Goal: Contribute content

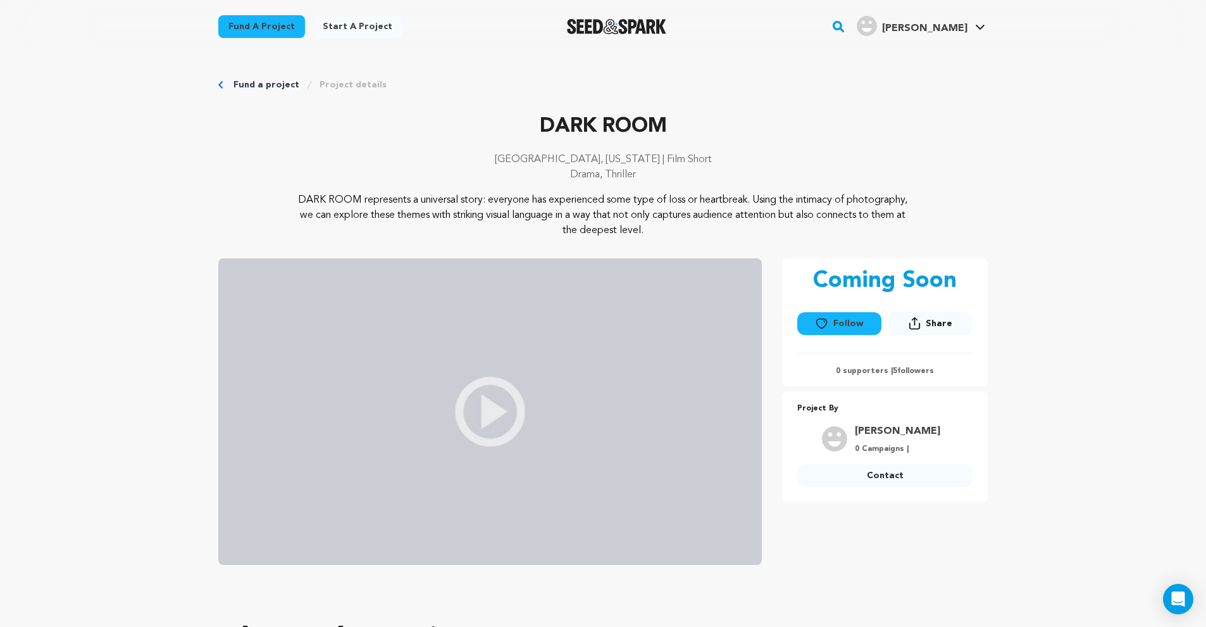
scroll to position [1333, 0]
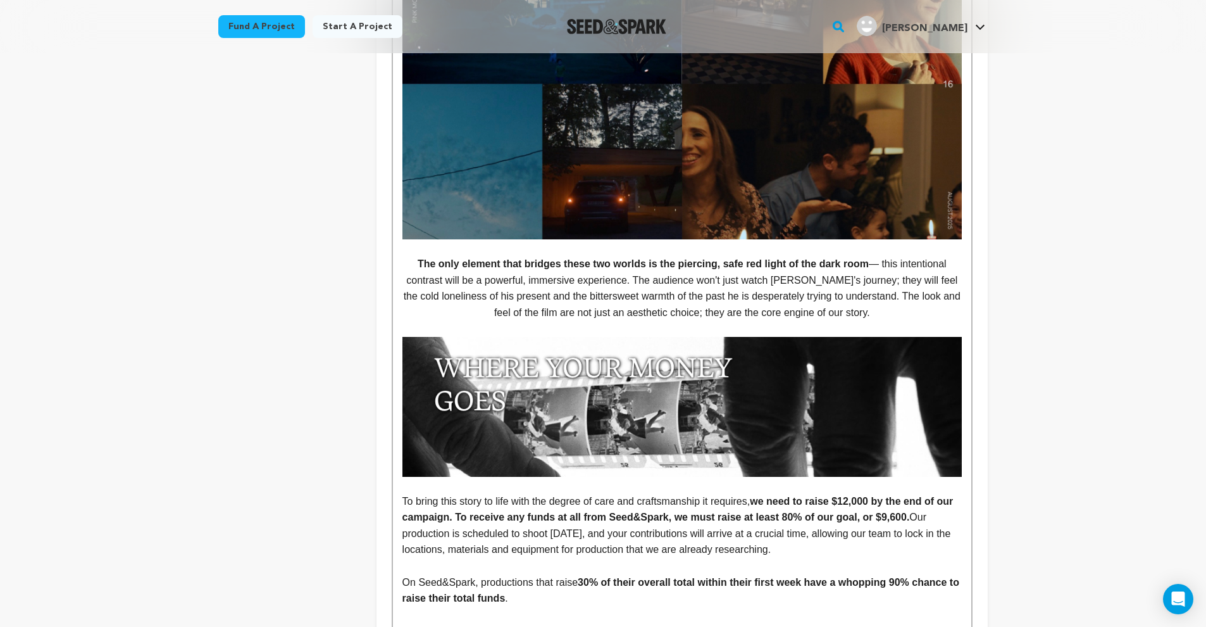
scroll to position [2285, 0]
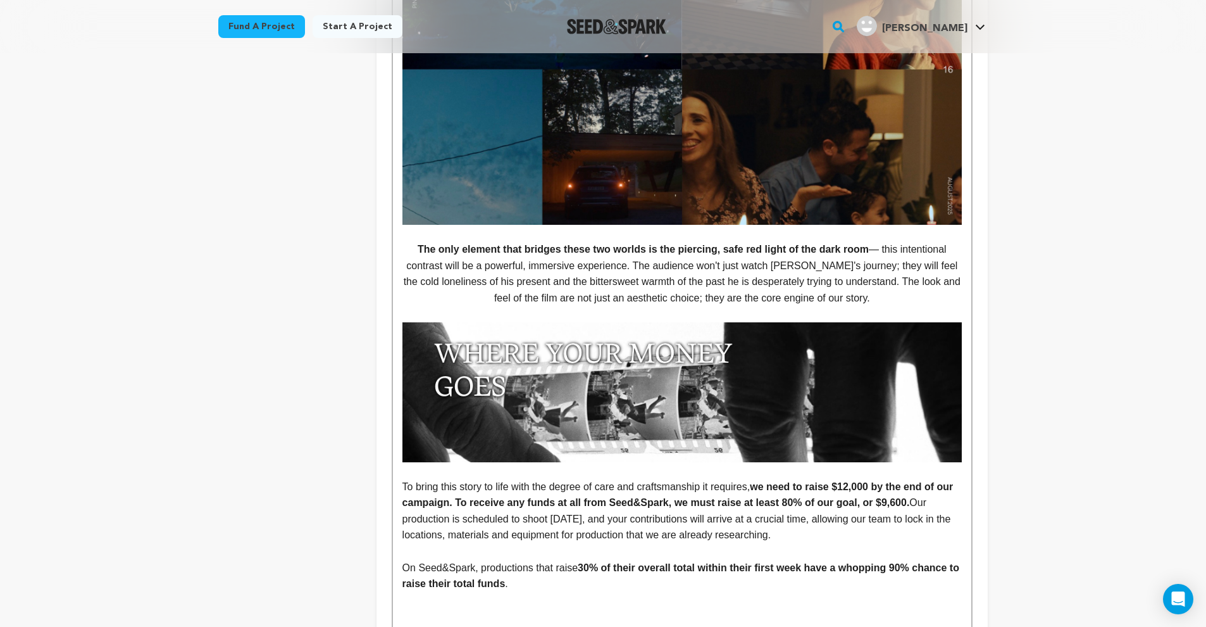
click at [658, 377] on img at bounding box center [681, 392] width 559 height 140
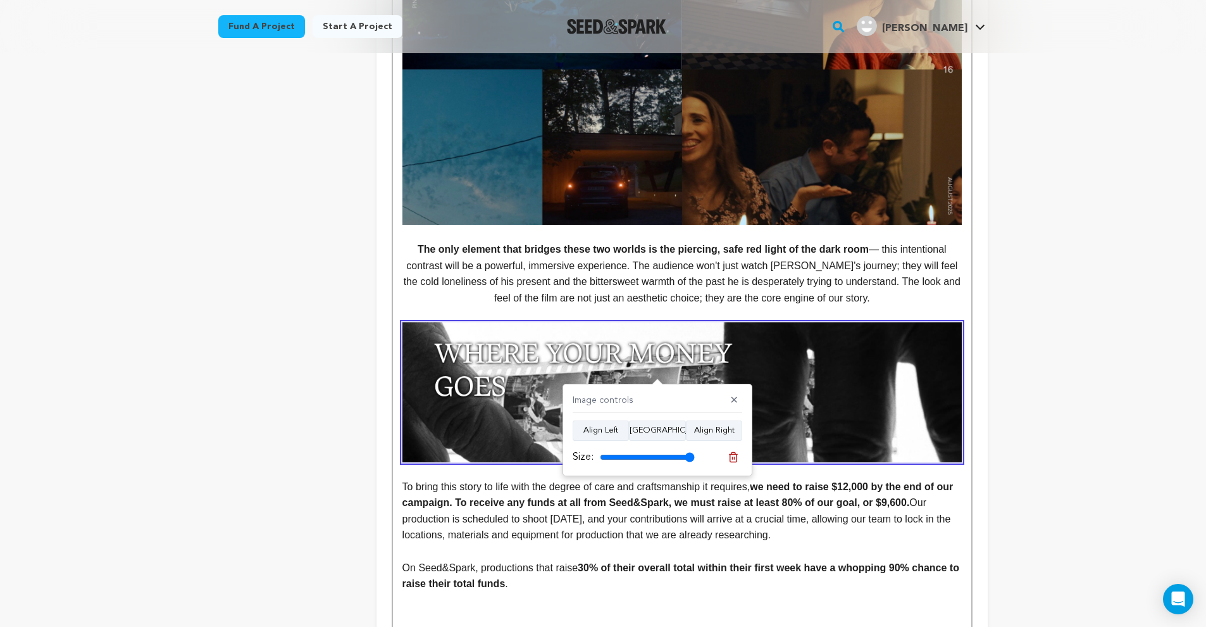
click at [722, 466] on div "Image controls ✕ Align Left Align Center Align Right Size:" at bounding box center [658, 430] width 190 height 92
click at [732, 459] on icon at bounding box center [733, 456] width 11 height 11
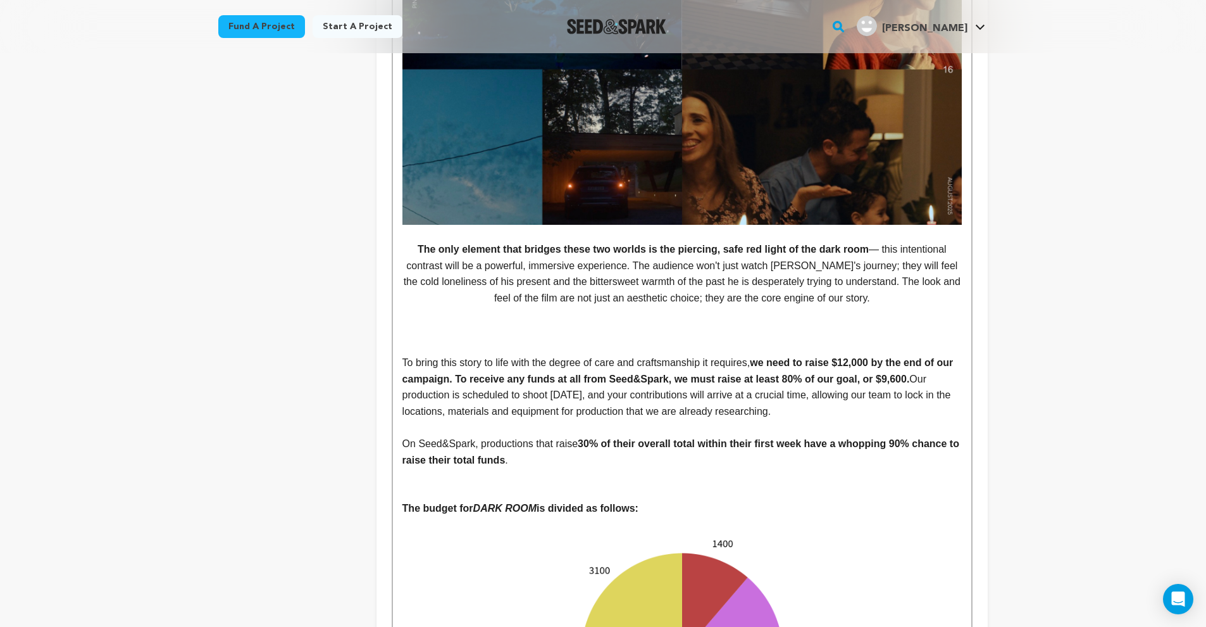
click at [590, 322] on p at bounding box center [681, 330] width 559 height 16
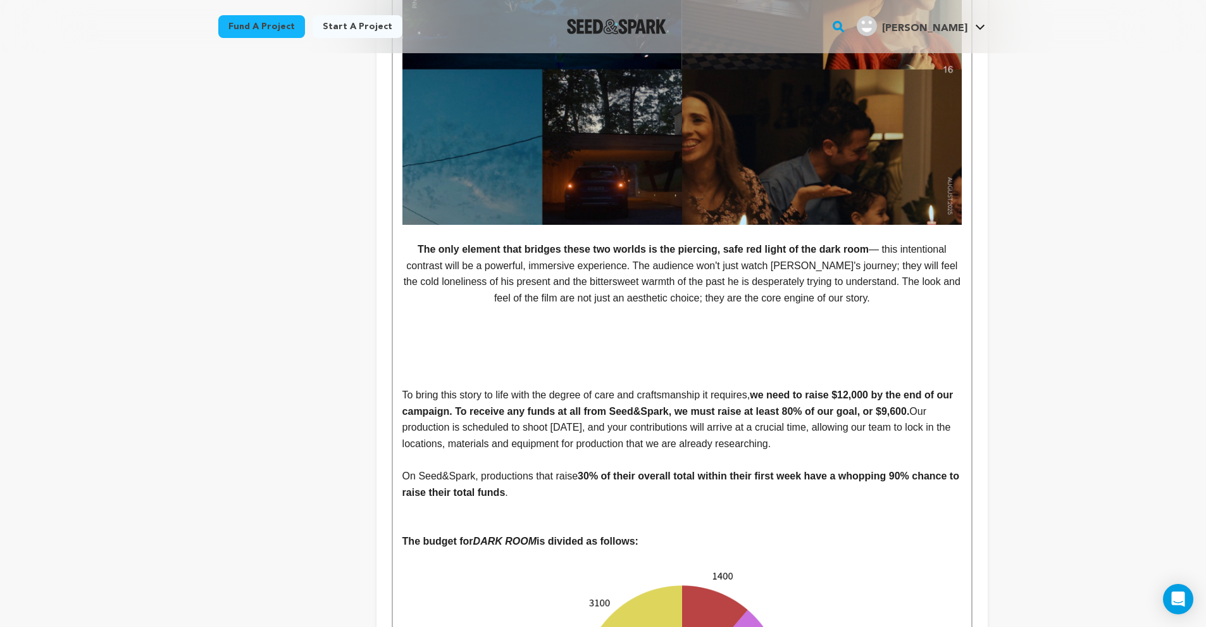
click at [565, 338] on p at bounding box center [681, 346] width 559 height 16
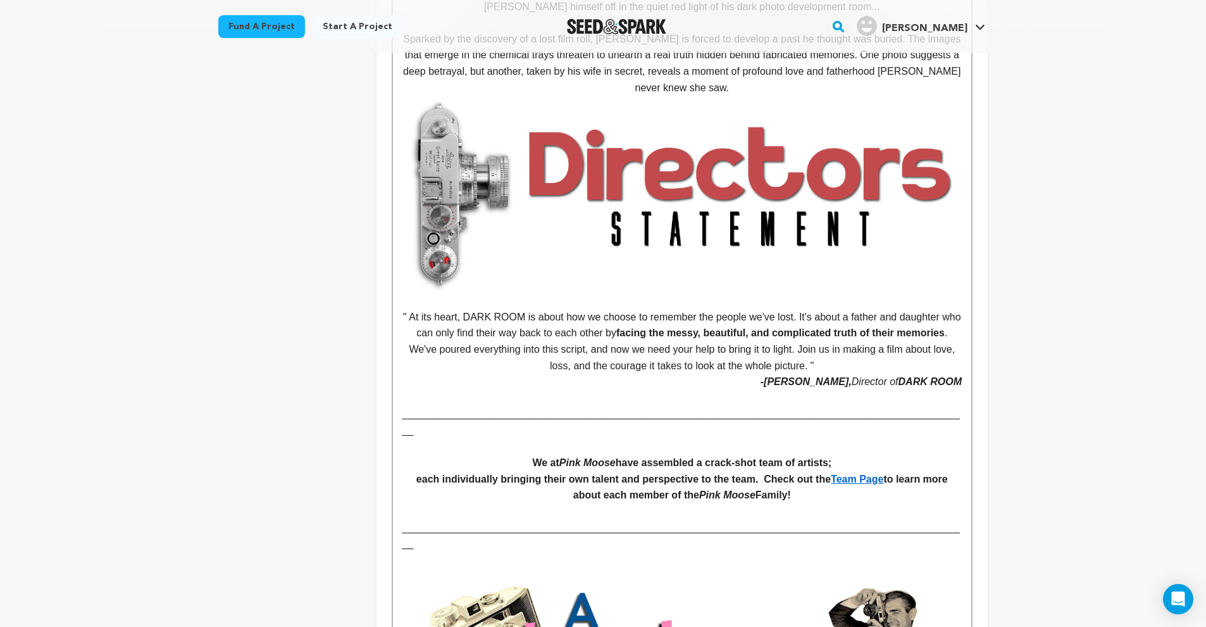
scroll to position [0, 0]
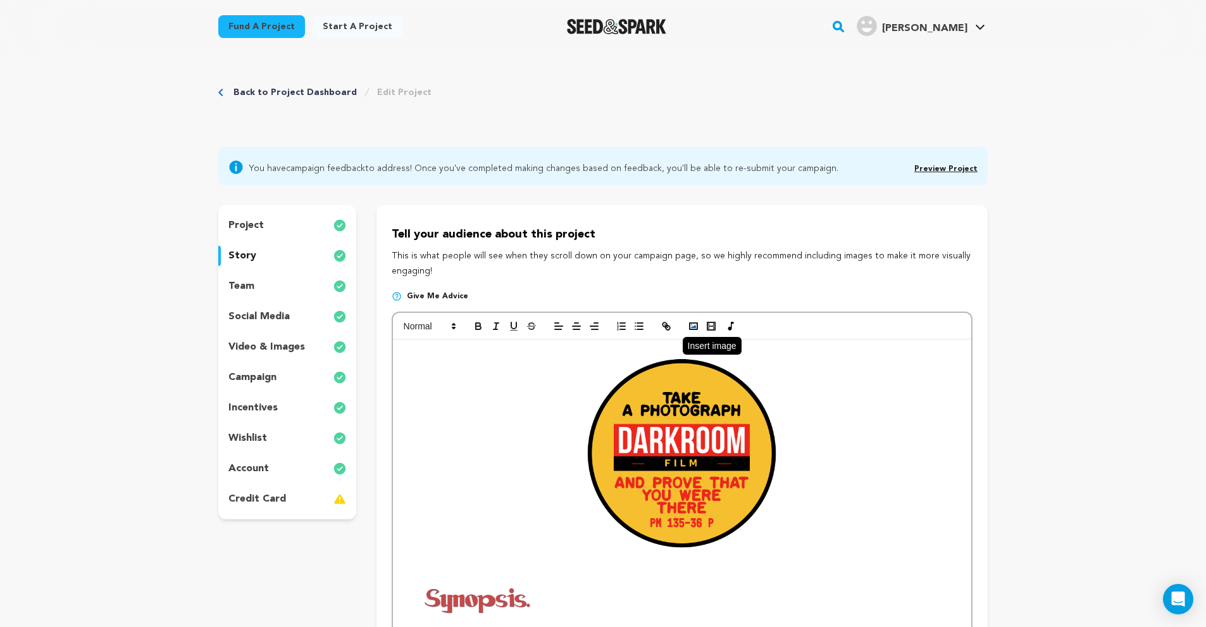
click at [691, 323] on icon "button" at bounding box center [693, 325] width 11 height 11
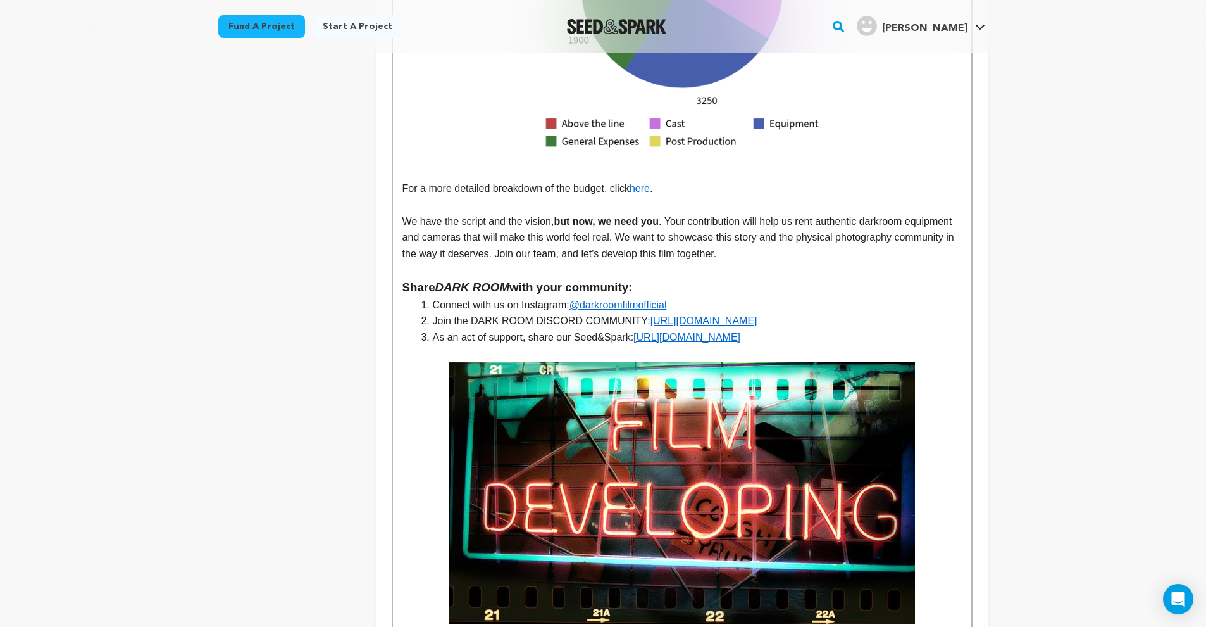
scroll to position [3201, 0]
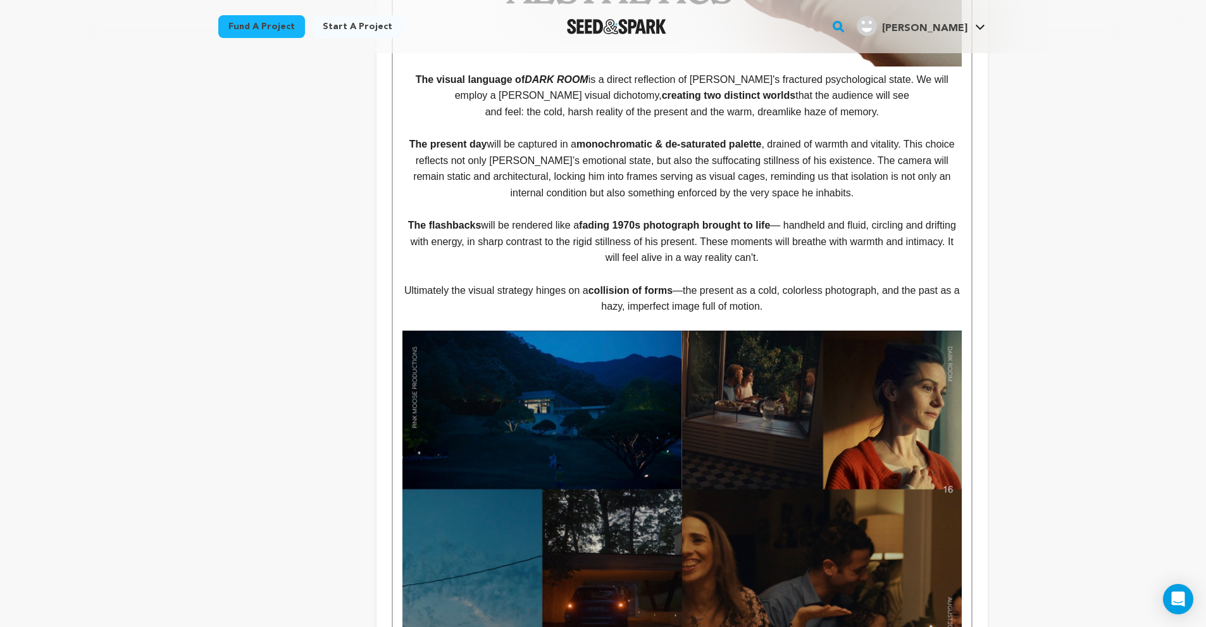
scroll to position [1888, 0]
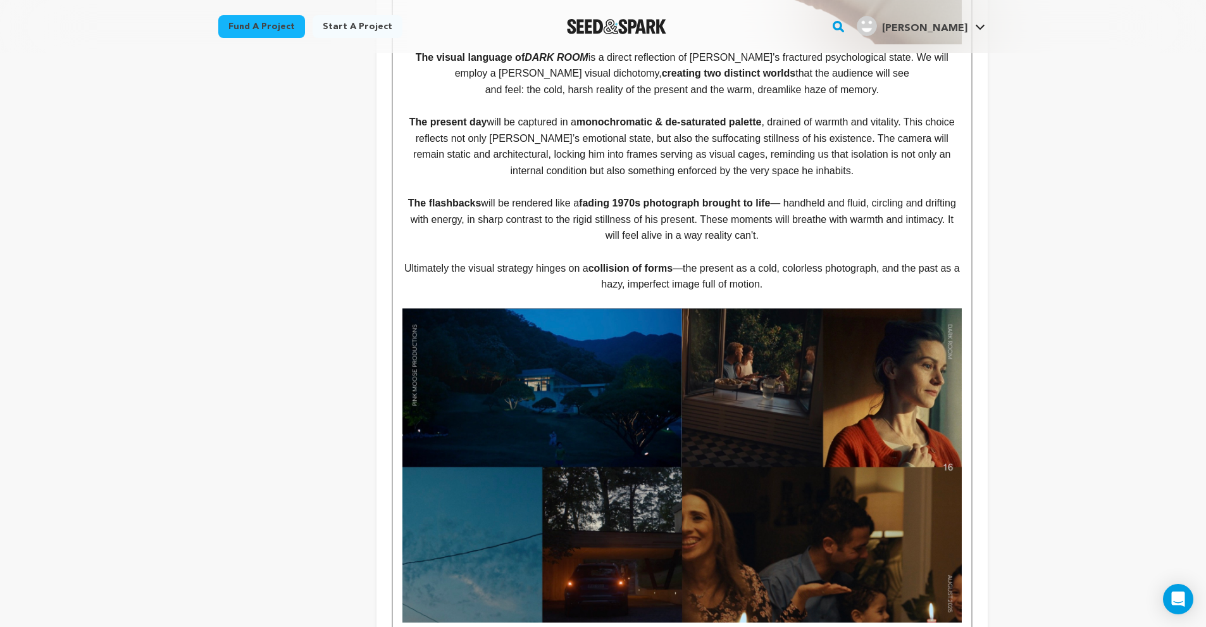
click at [702, 403] on img at bounding box center [681, 465] width 559 height 314
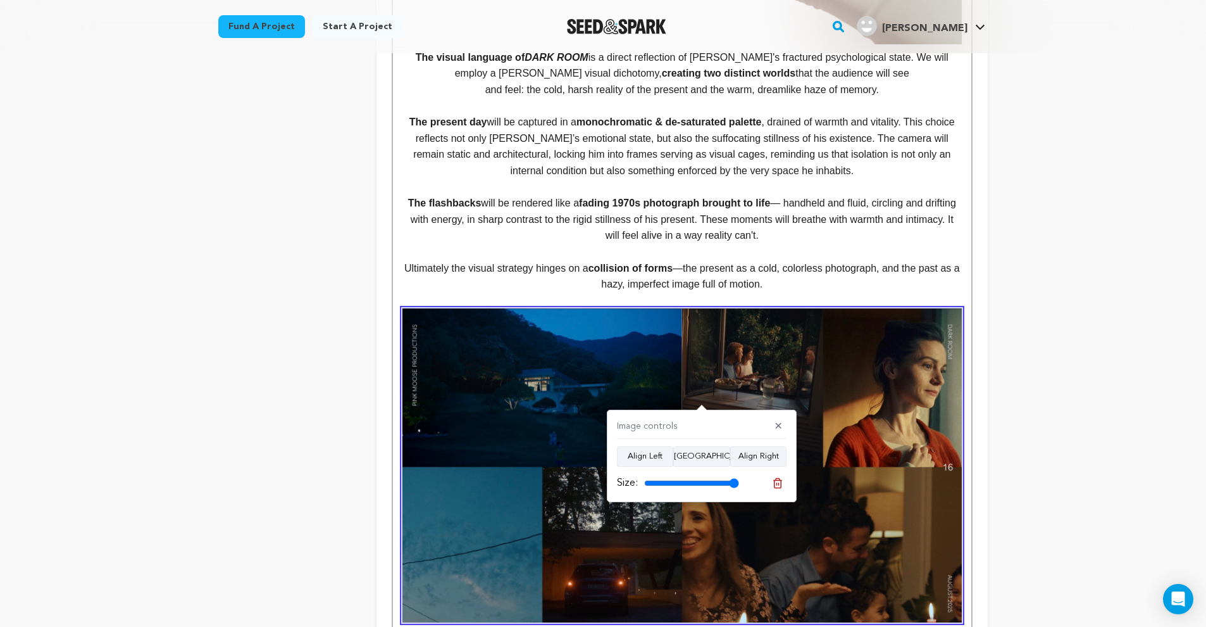
click at [1000, 377] on div "Back to Project Dashboard Edit Project You have campaign feedback to address! O…" at bounding box center [603, 164] width 810 height 3999
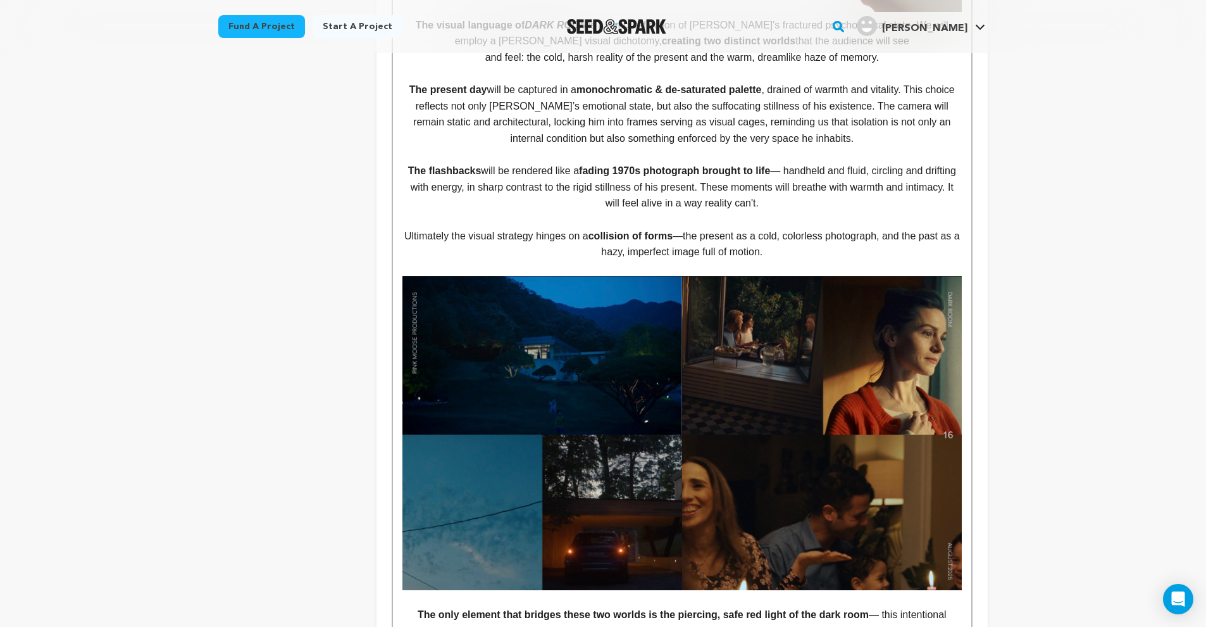
scroll to position [1973, 0]
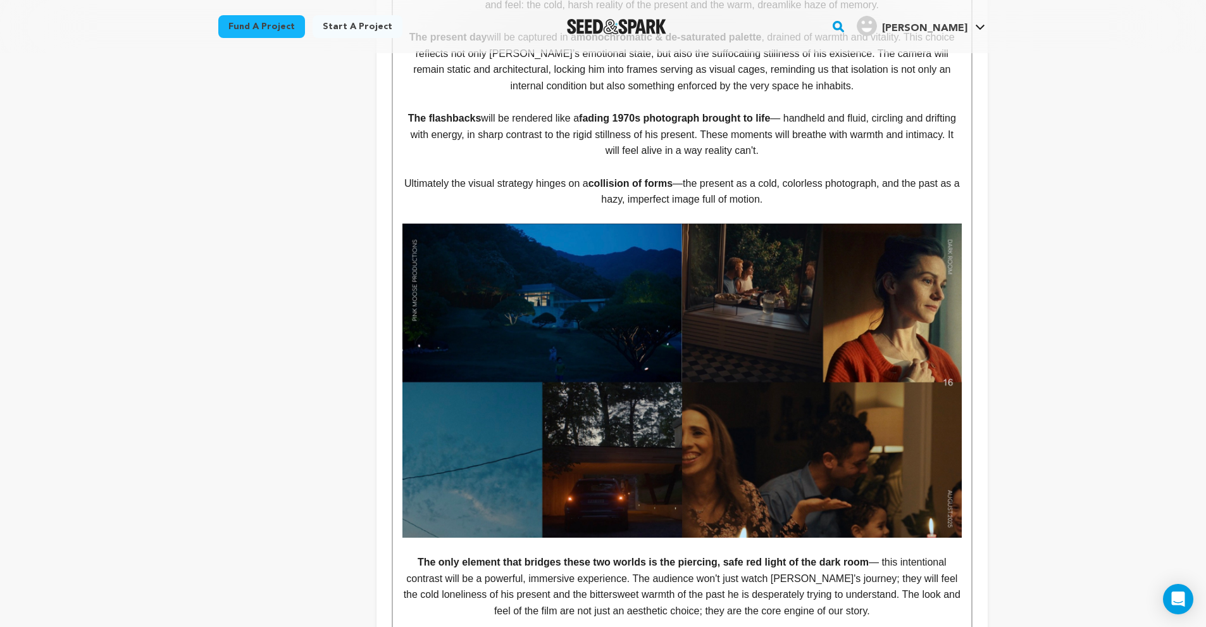
click at [927, 537] on p at bounding box center [681, 545] width 559 height 16
click at [964, 490] on div "In DARK ROOM , we meet Alan, a man so wrapped in grief he has to erase all trac…" at bounding box center [682, 112] width 578 height 3491
click at [409, 554] on p "The only element that bridges these two worlds is the piercing, safe red light …" at bounding box center [681, 586] width 559 height 65
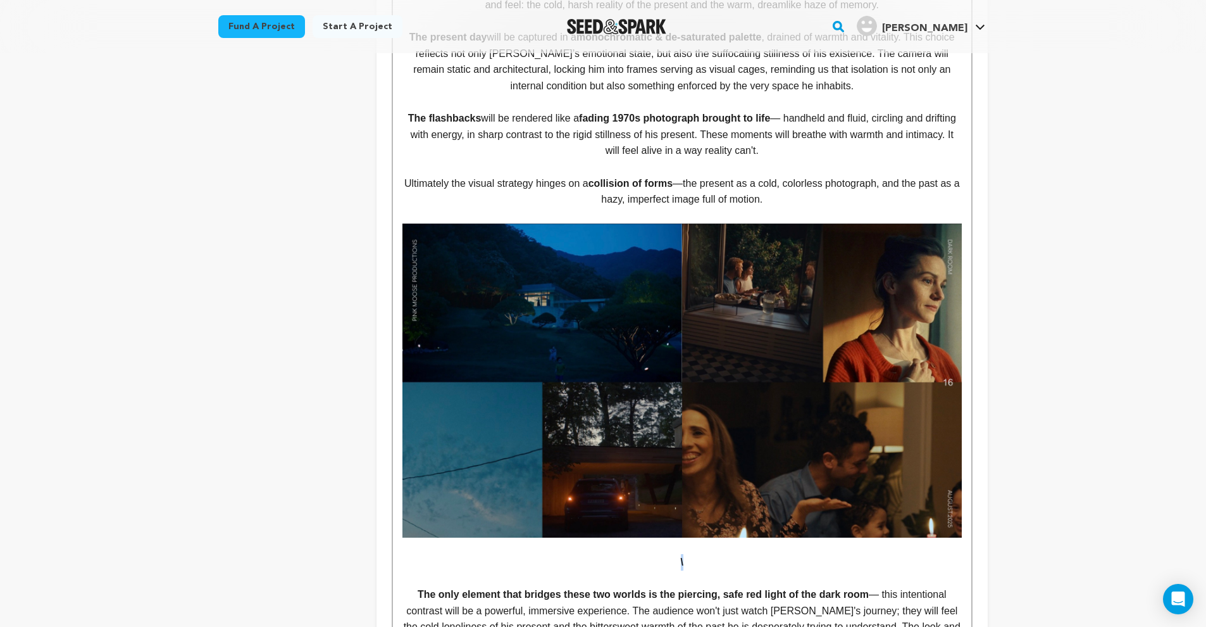
drag, startPoint x: 691, startPoint y: 514, endPoint x: 670, endPoint y: 515, distance: 21.6
click at [670, 554] on p "\" at bounding box center [681, 562] width 559 height 16
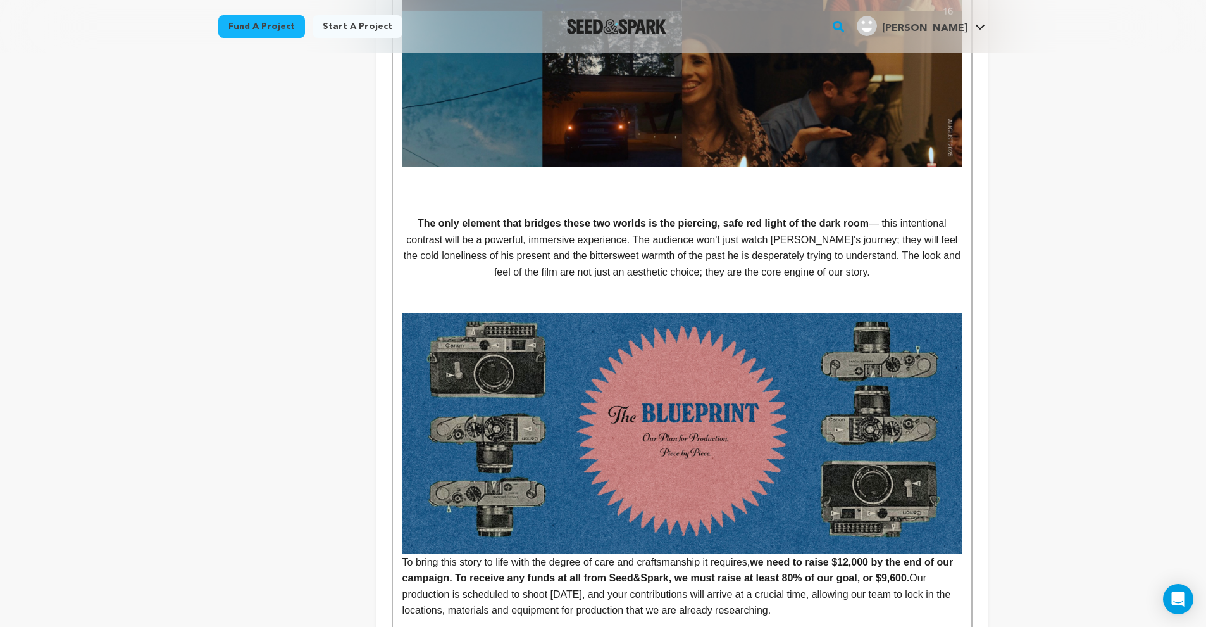
scroll to position [2259, 0]
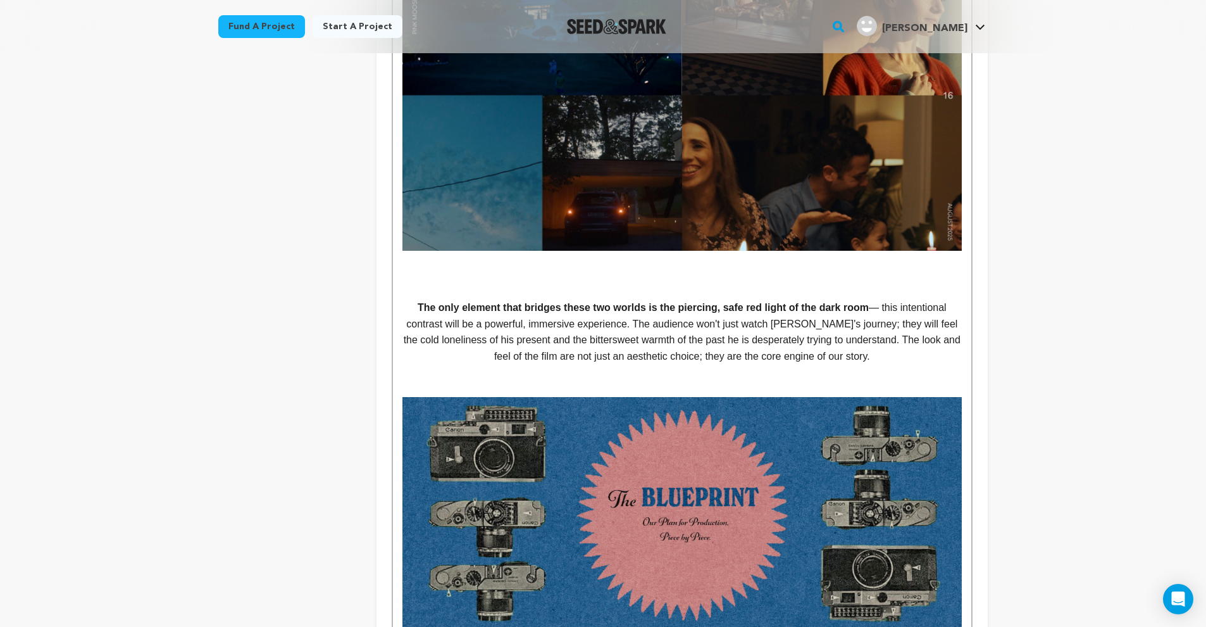
click at [411, 299] on p "The only element that bridges these two worlds is the piercing, safe red light …" at bounding box center [681, 331] width 559 height 65
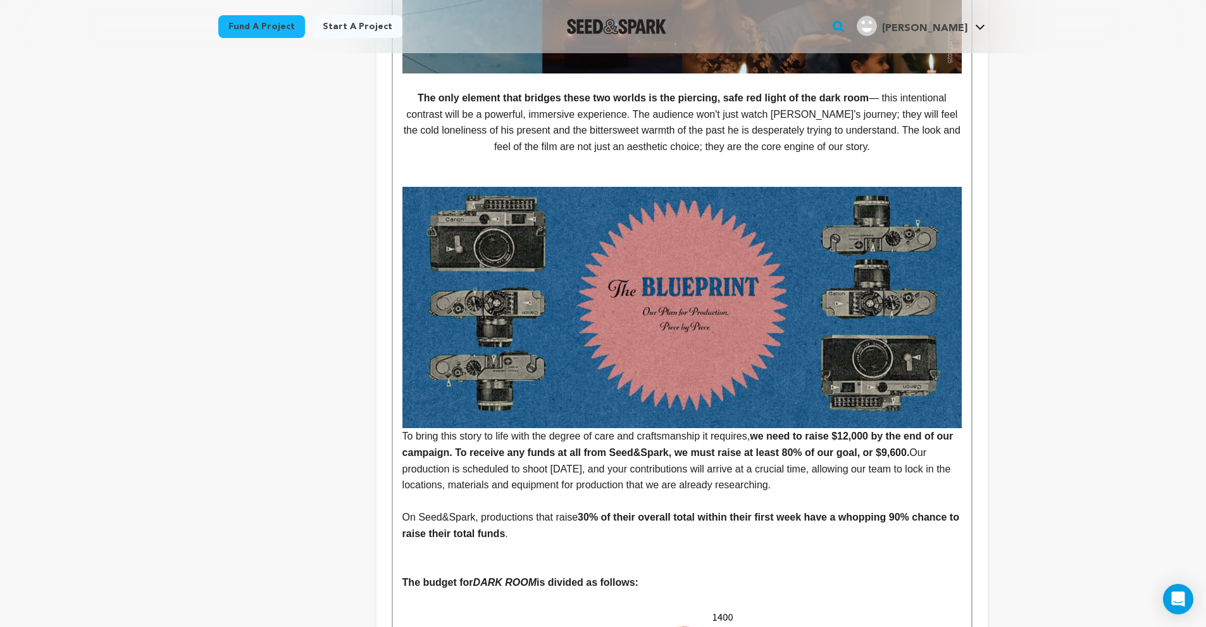
scroll to position [2387, 0]
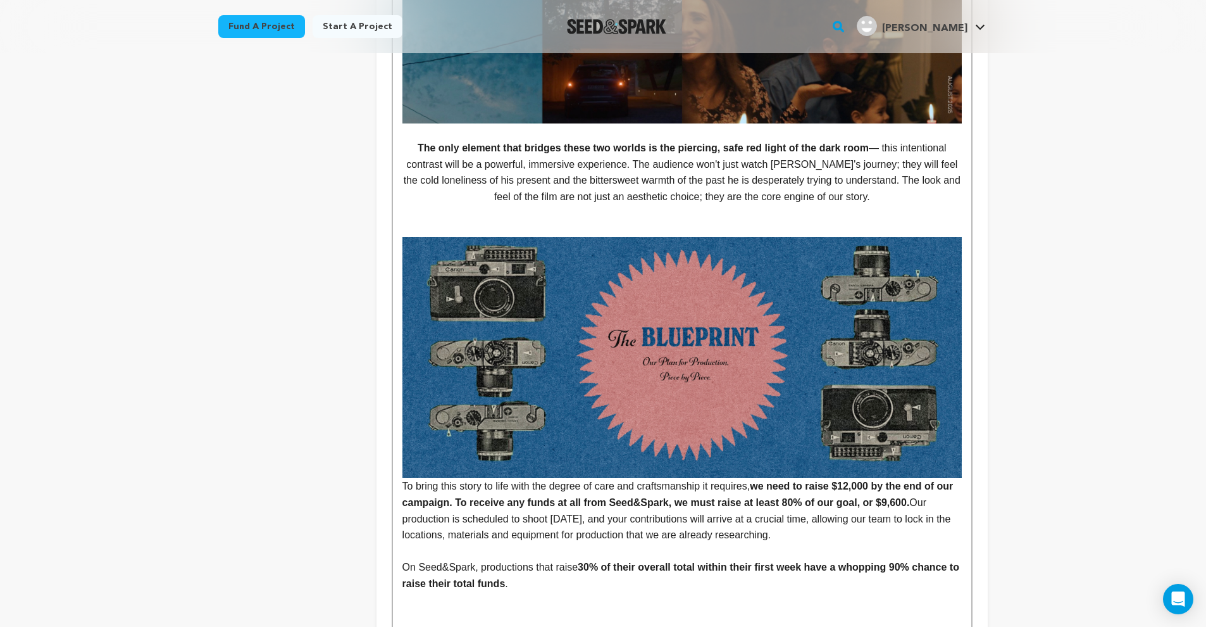
click at [402, 428] on p "To bring this story to life with the degree of care and craftsmanship it requir…" at bounding box center [681, 390] width 559 height 306
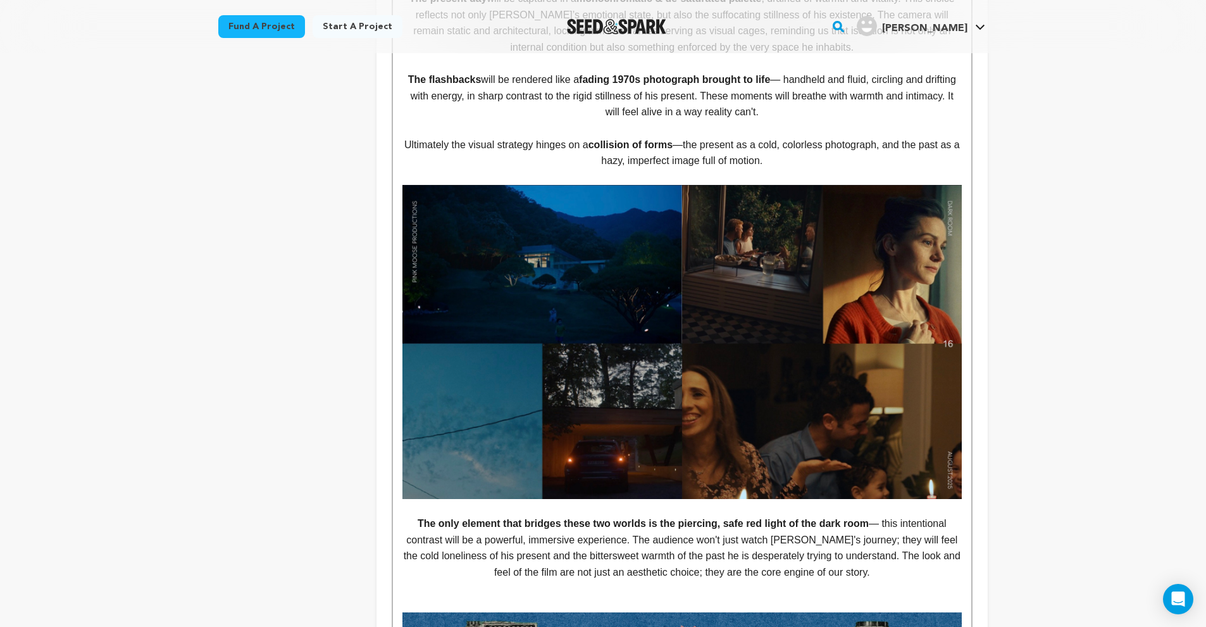
scroll to position [1731, 0]
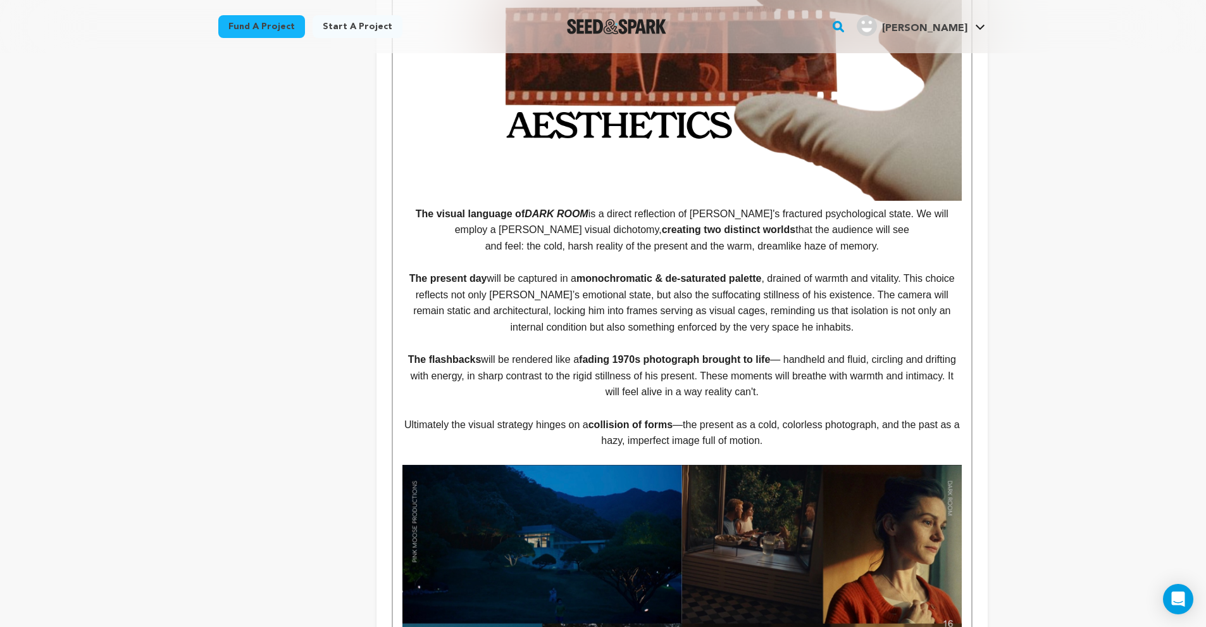
click at [901, 238] on p "and feel: the cold, harsh reality of the present and the warm, dreamlike haze o…" at bounding box center [681, 246] width 559 height 16
click at [812, 254] on p at bounding box center [681, 262] width 559 height 16
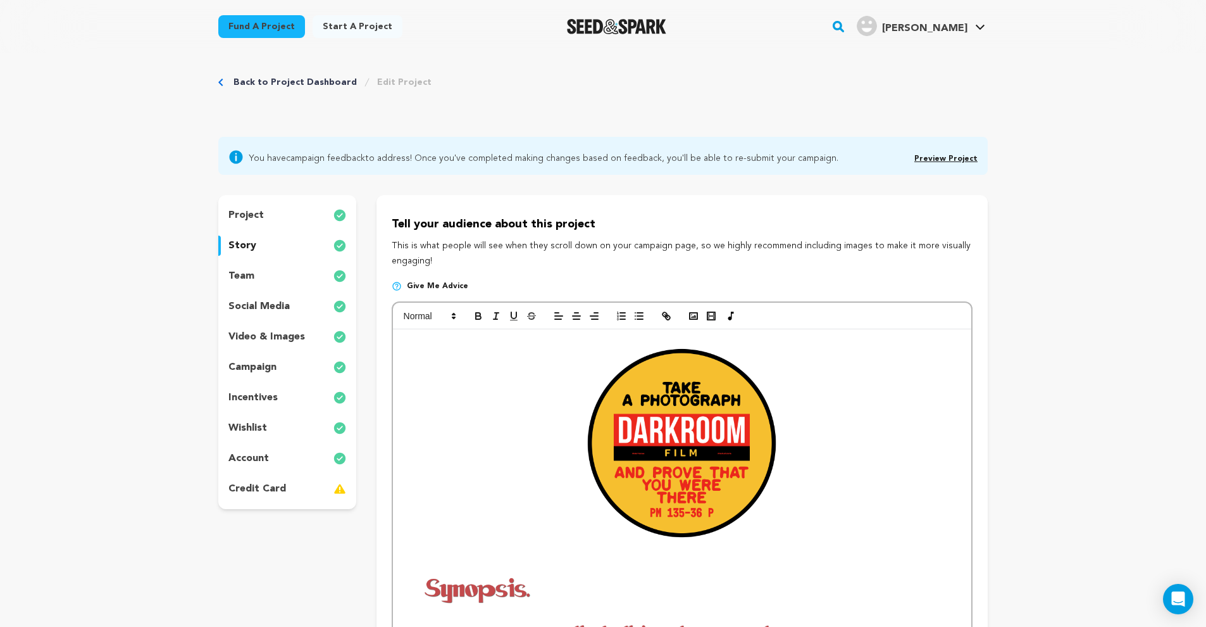
scroll to position [0, 0]
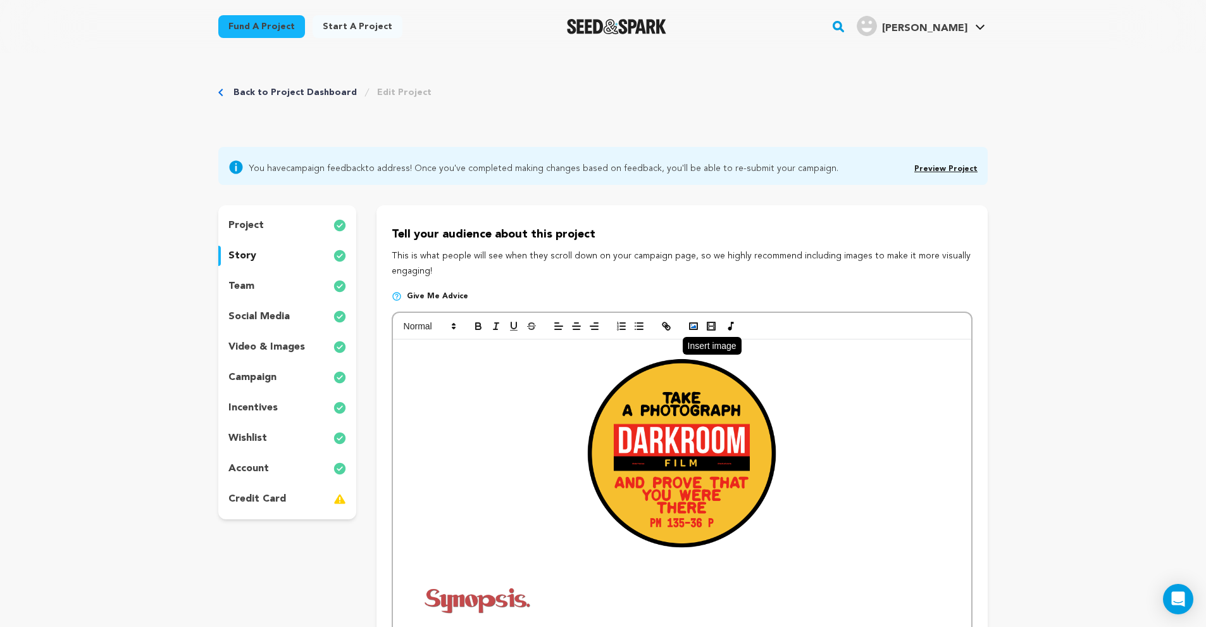
click at [690, 323] on rect "button" at bounding box center [694, 326] width 8 height 6
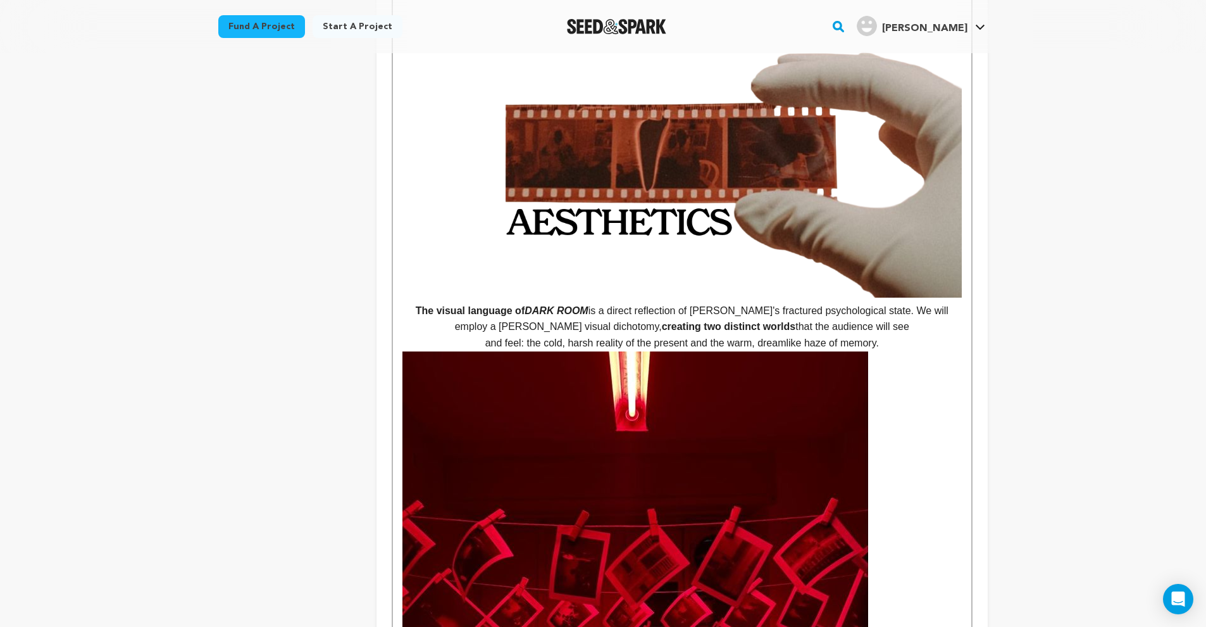
scroll to position [2028, 0]
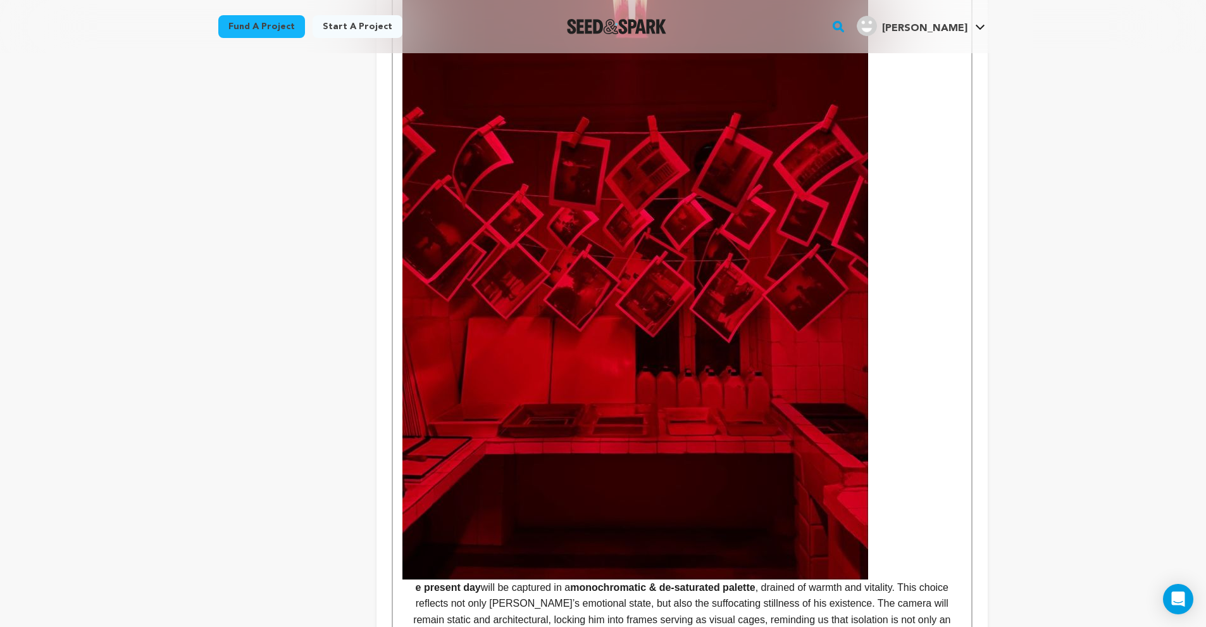
click at [696, 357] on img at bounding box center [635, 268] width 466 height 621
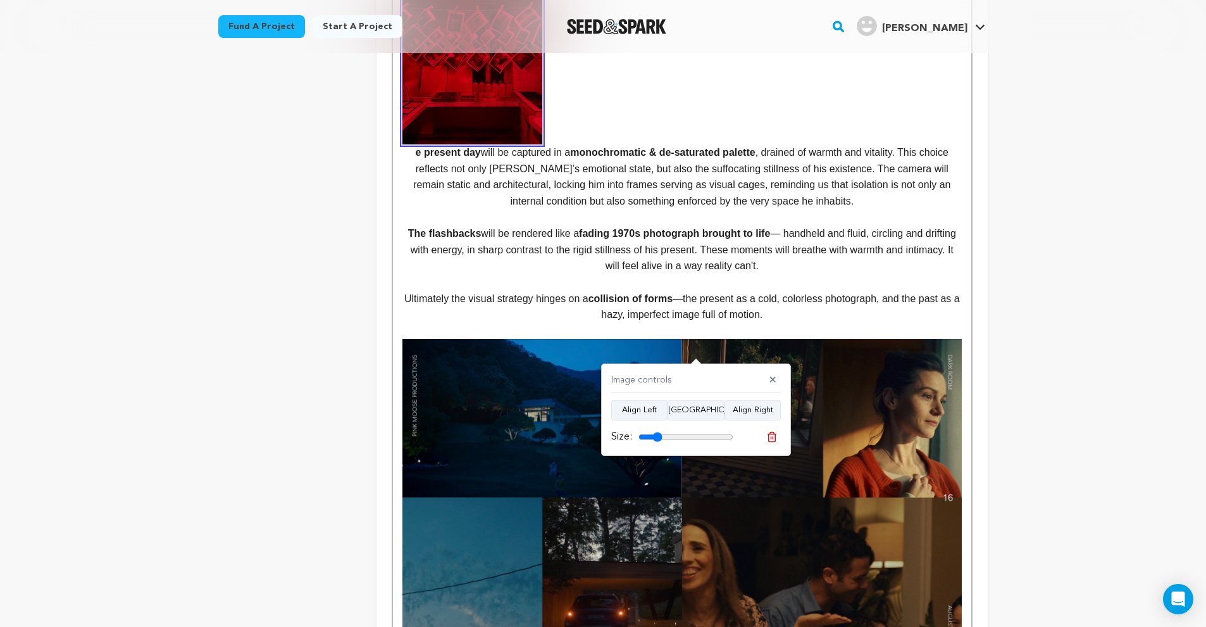
drag, startPoint x: 727, startPoint y: 438, endPoint x: 659, endPoint y: 450, distance: 68.2
type input "25"
click at [659, 450] on div "Image controls ✕ Align Left Align Center Align Right Size:" at bounding box center [696, 409] width 190 height 92
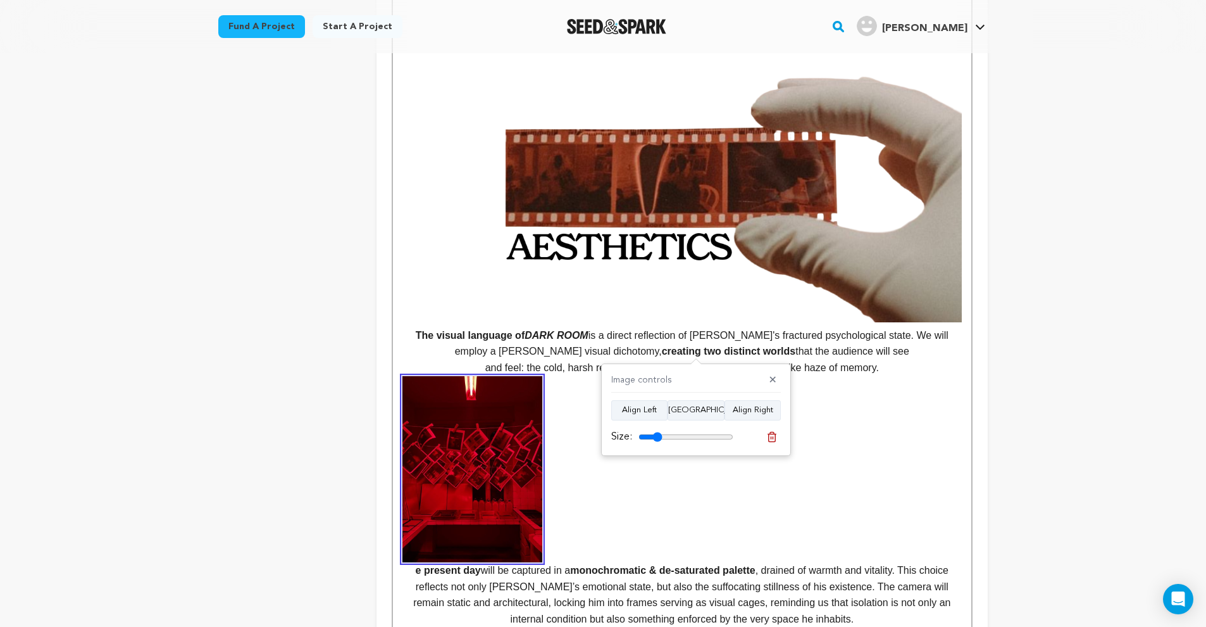
scroll to position [1685, 0]
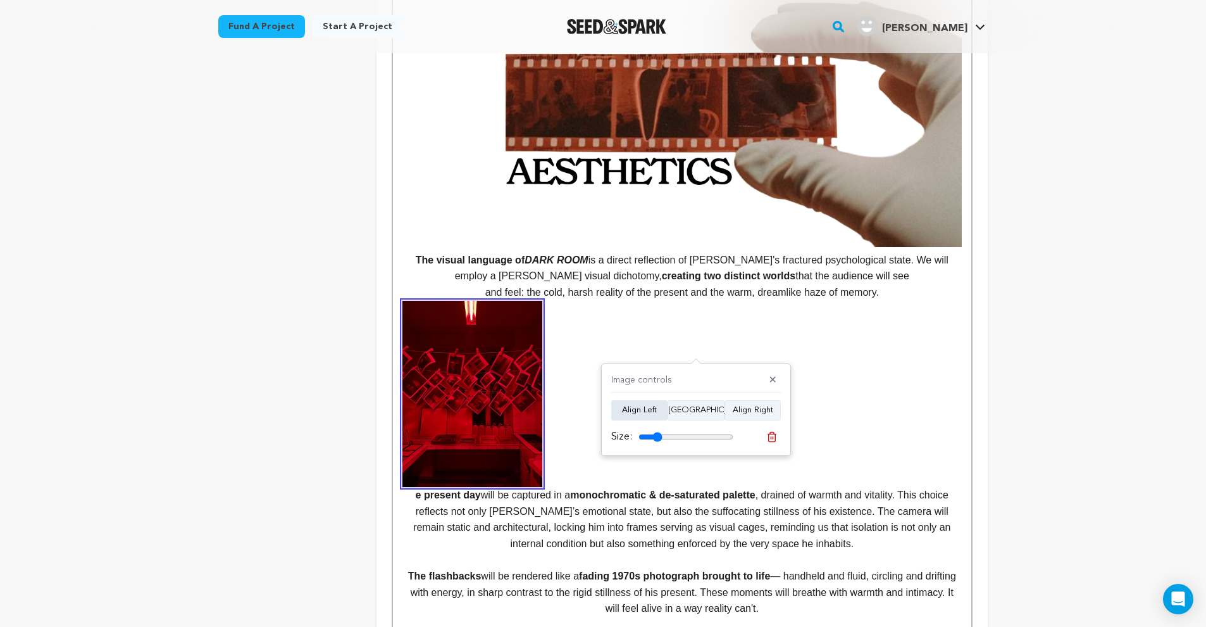
click at [651, 413] on button "Align Left" at bounding box center [639, 410] width 56 height 20
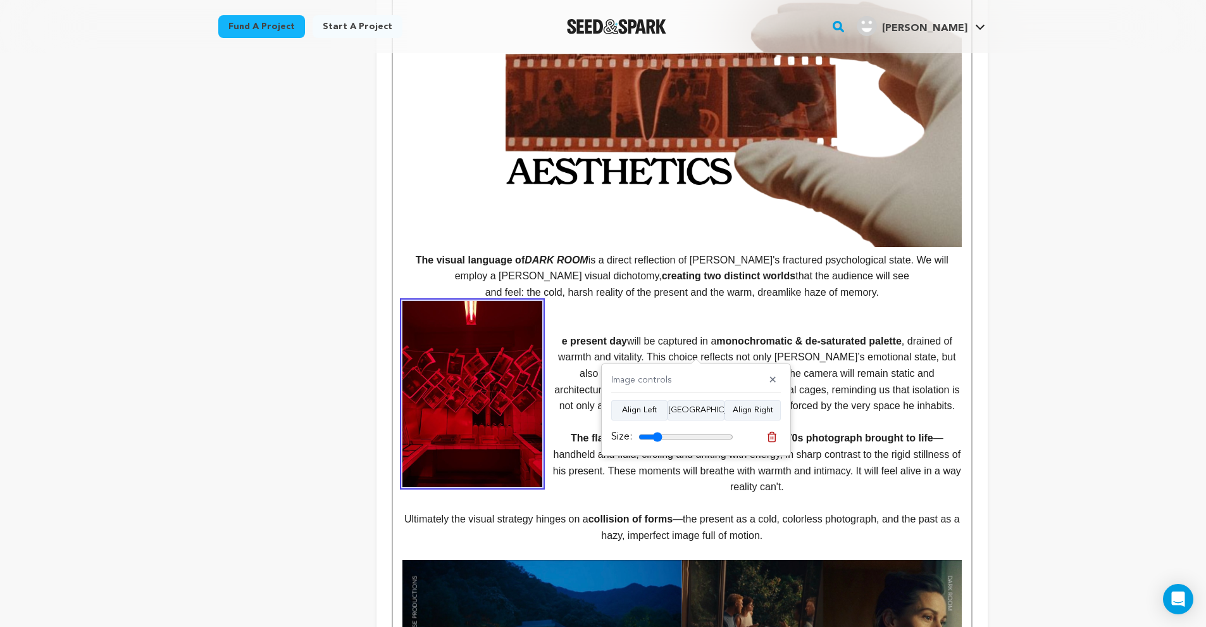
click at [889, 284] on p "and feel: the cold, harsh reality of the present and the warm, dreamlike haze o…" at bounding box center [681, 292] width 559 height 16
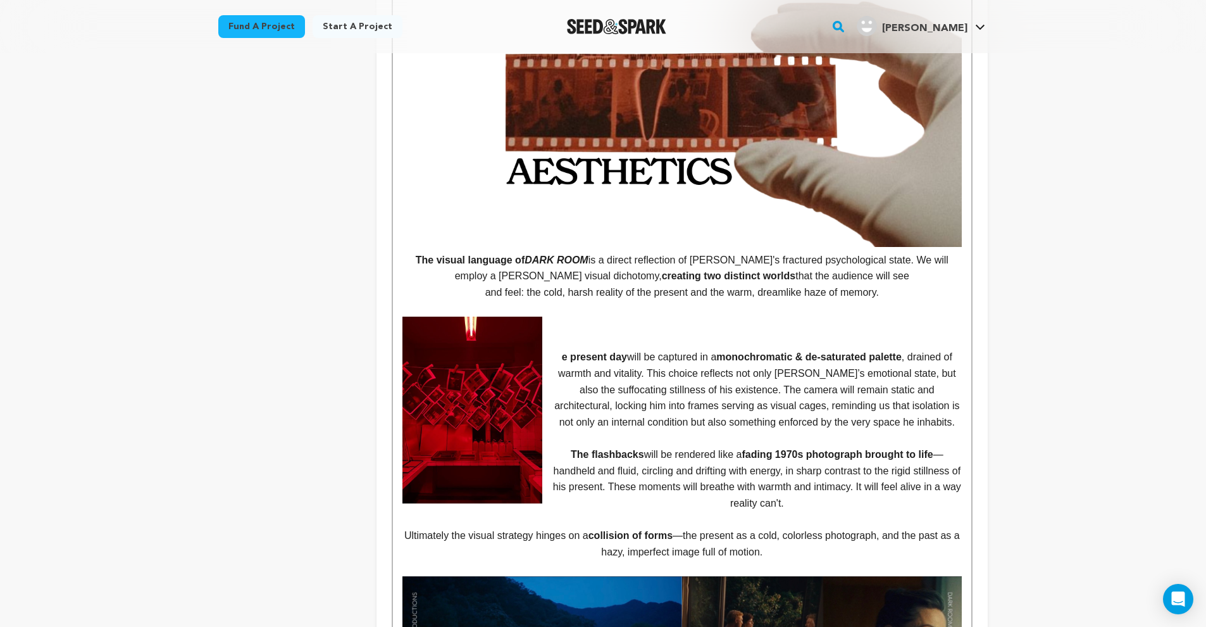
click at [552, 349] on p "e present day will be captured in a monochromatic & de-saturated palette , drai…" at bounding box center [681, 389] width 559 height 81
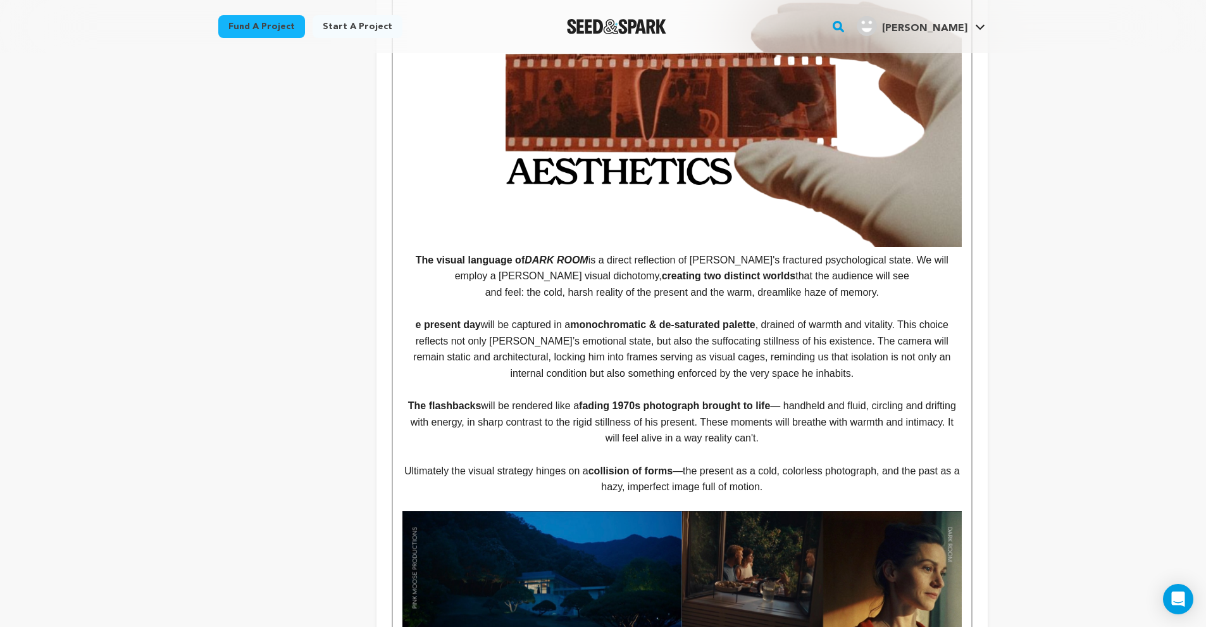
click at [404, 301] on p "e present day will be captured in a monochromatic & de-saturated palette , drai…" at bounding box center [681, 341] width 559 height 81
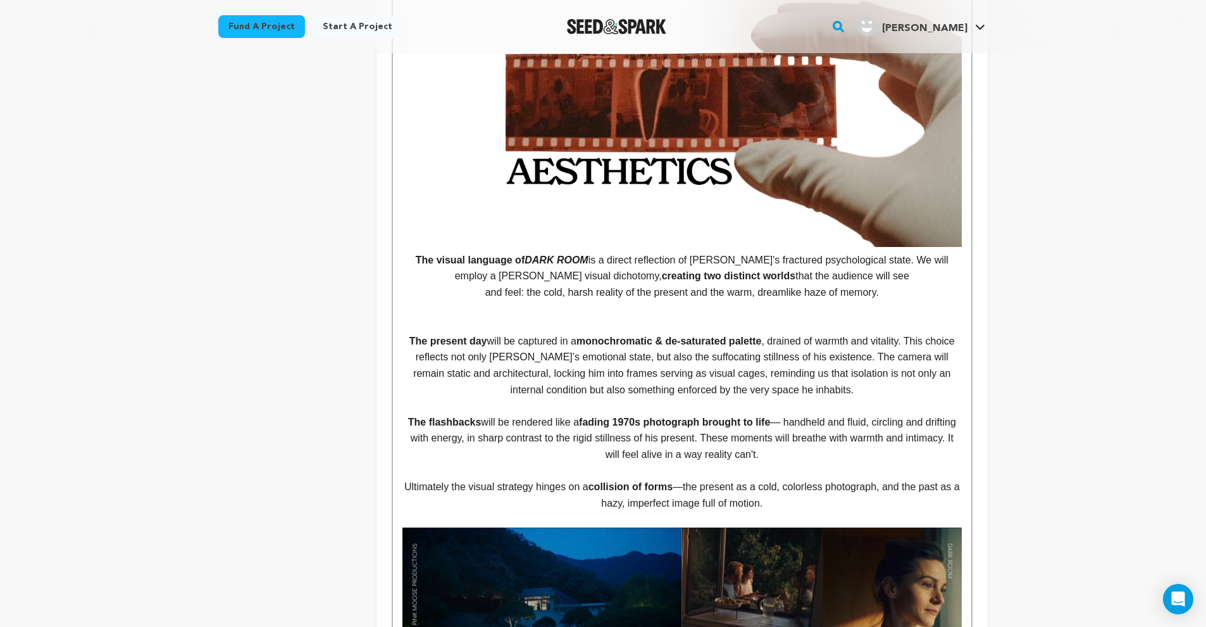
click at [647, 316] on p "The present day will be captured in a monochromatic & de-saturated palette , dr…" at bounding box center [681, 356] width 559 height 81
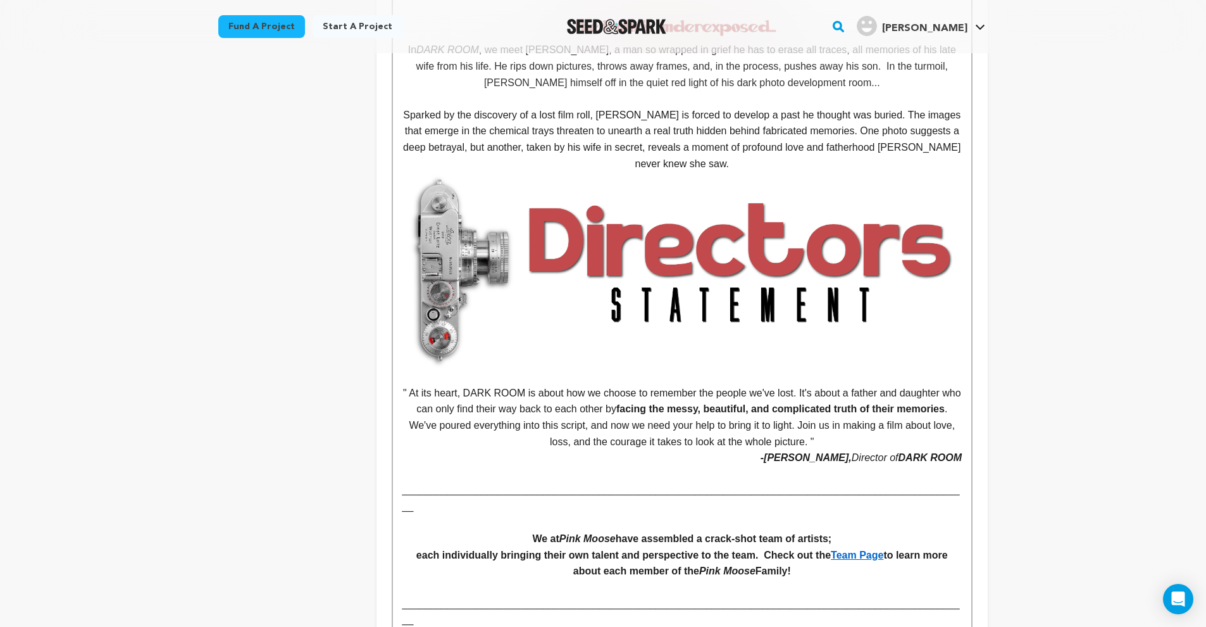
scroll to position [0, 0]
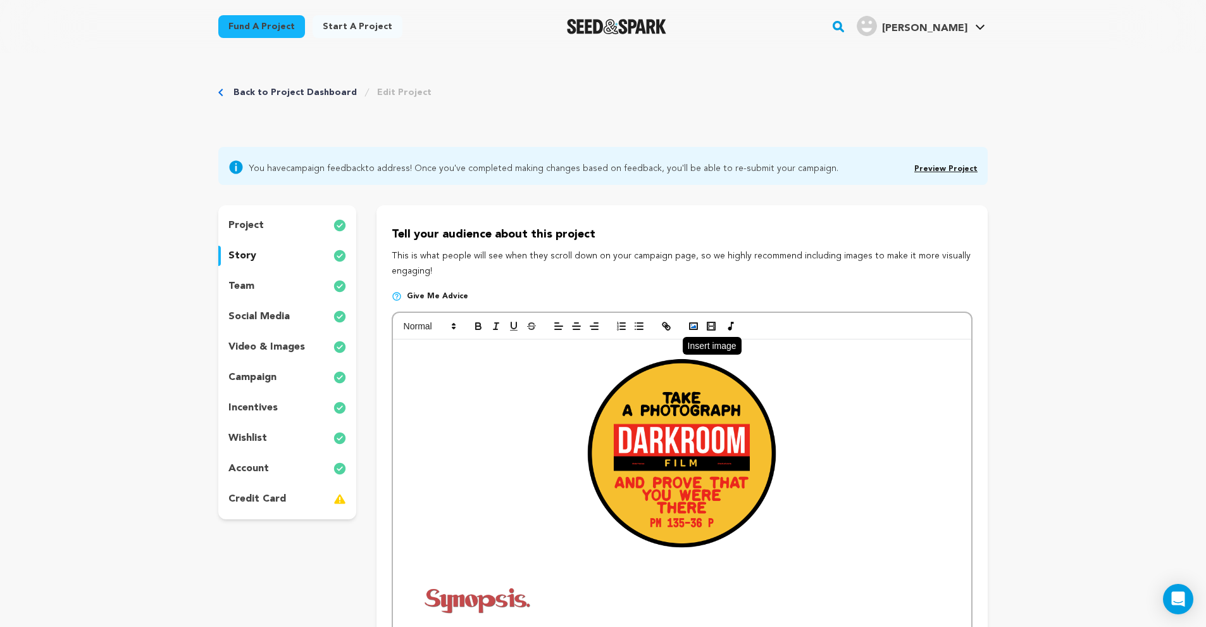
click at [696, 323] on icon "button" at bounding box center [693, 325] width 11 height 11
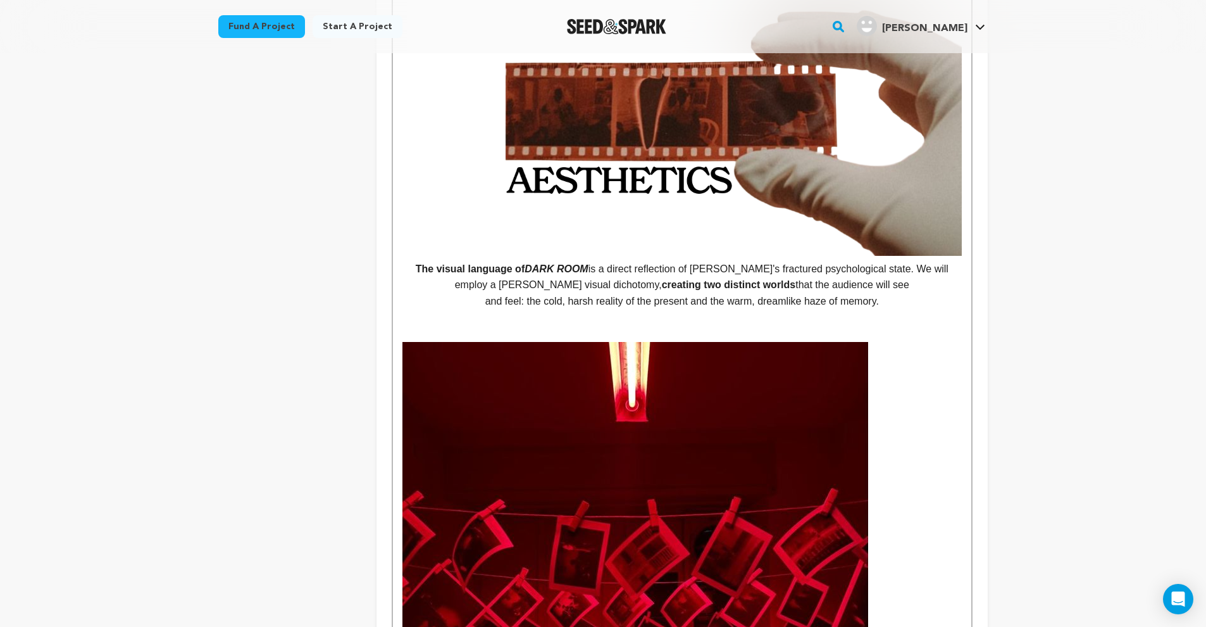
scroll to position [1999, 0]
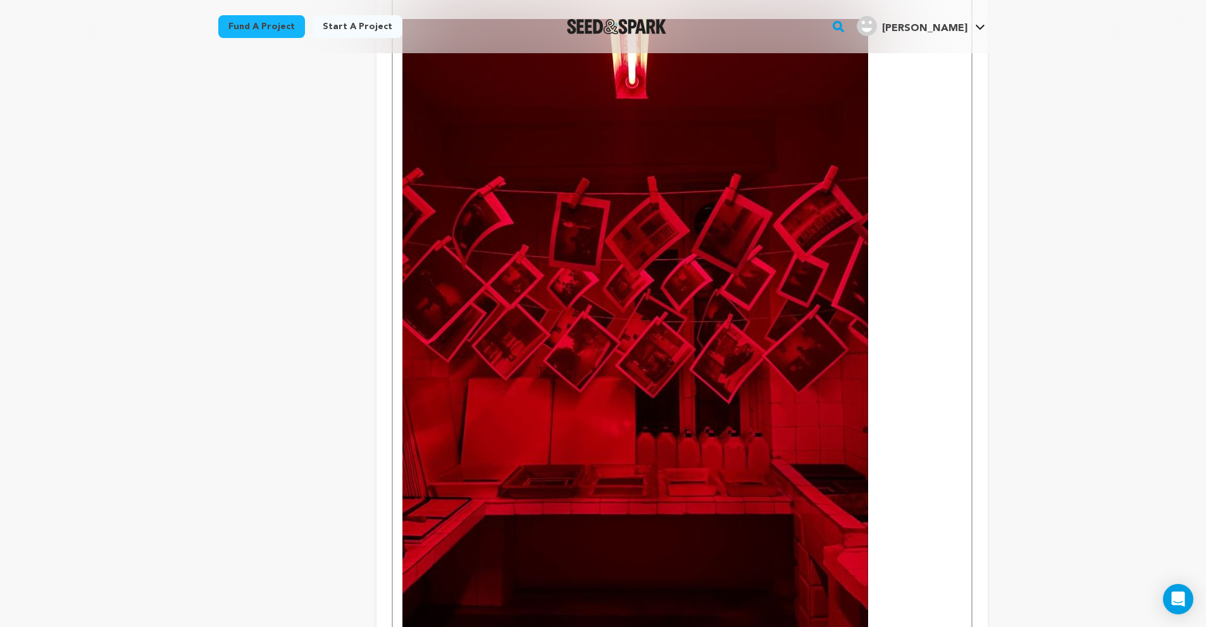
click at [682, 337] on img at bounding box center [635, 329] width 466 height 621
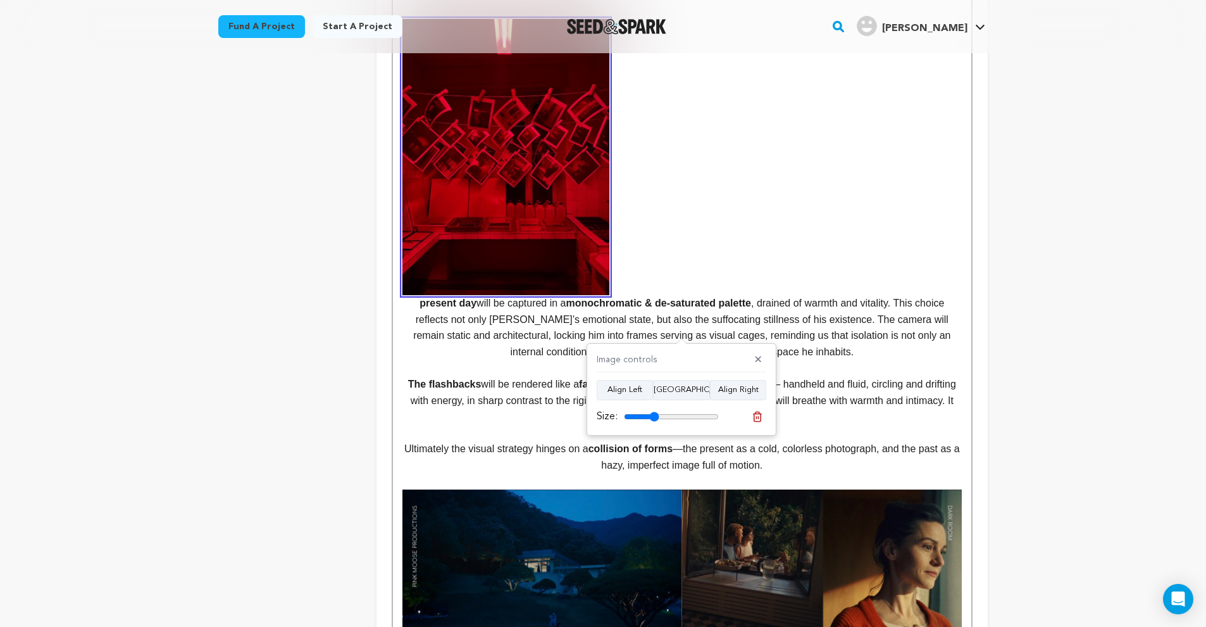
drag, startPoint x: 710, startPoint y: 416, endPoint x: 655, endPoint y: 421, distance: 55.3
type input "37"
click at [655, 421] on div "Size:" at bounding box center [658, 416] width 122 height 15
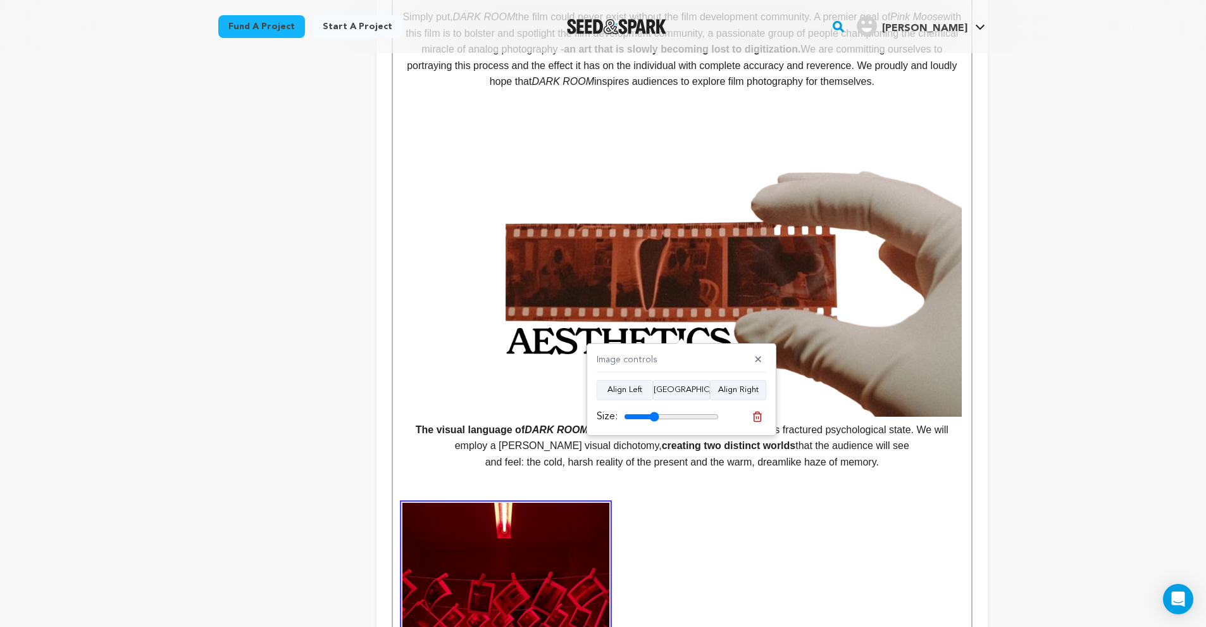
scroll to position [1609, 0]
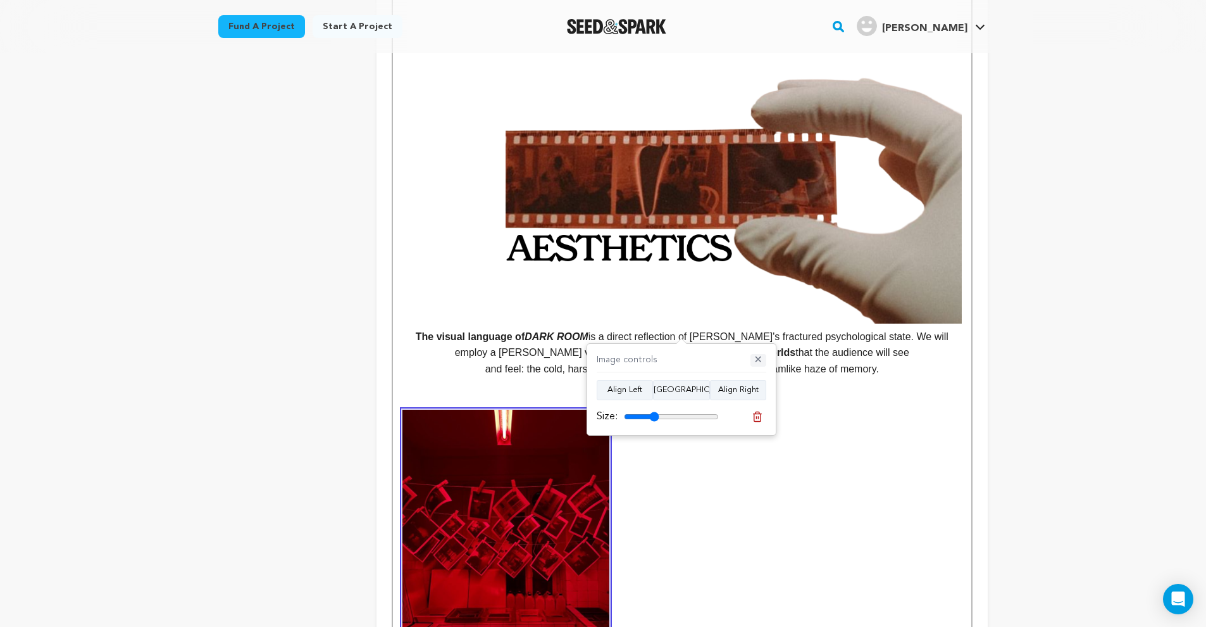
click at [761, 361] on button "✕" at bounding box center [759, 360] width 16 height 13
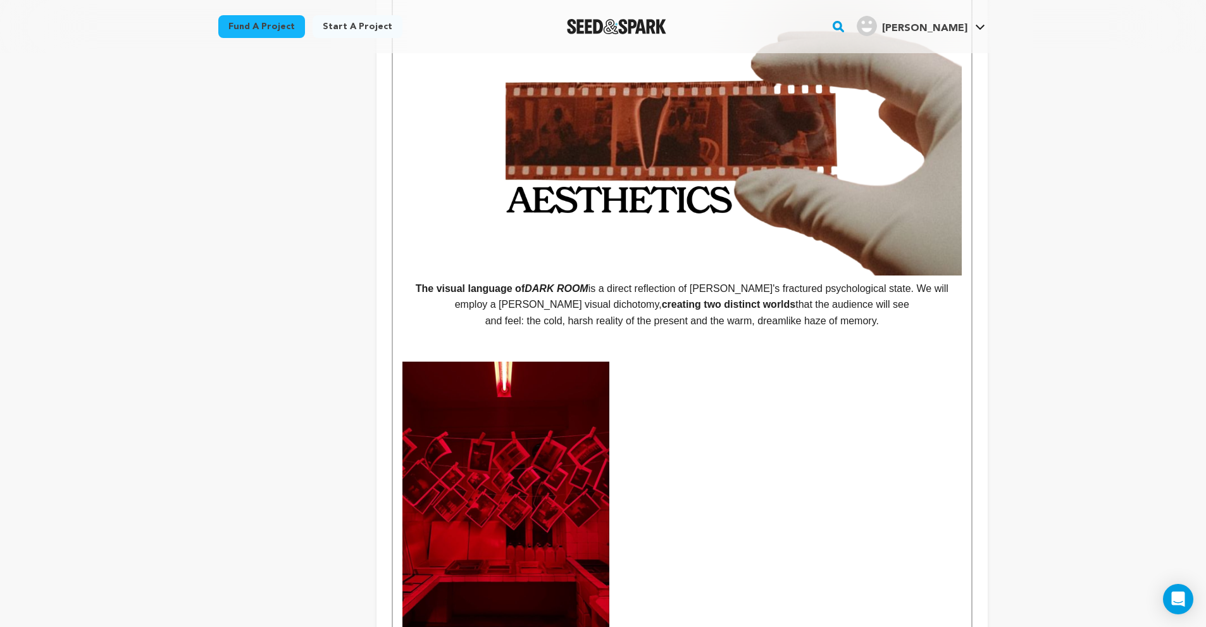
scroll to position [1749, 0]
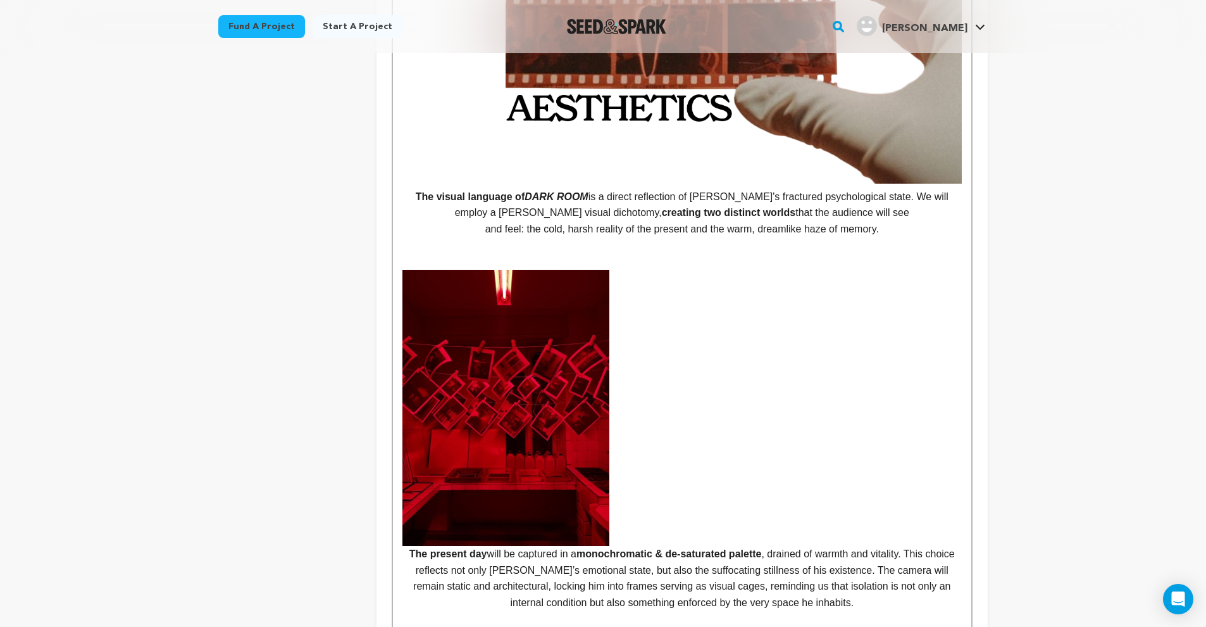
click at [416, 506] on strong "The present day" at bounding box center [681, 414] width 559 height 289
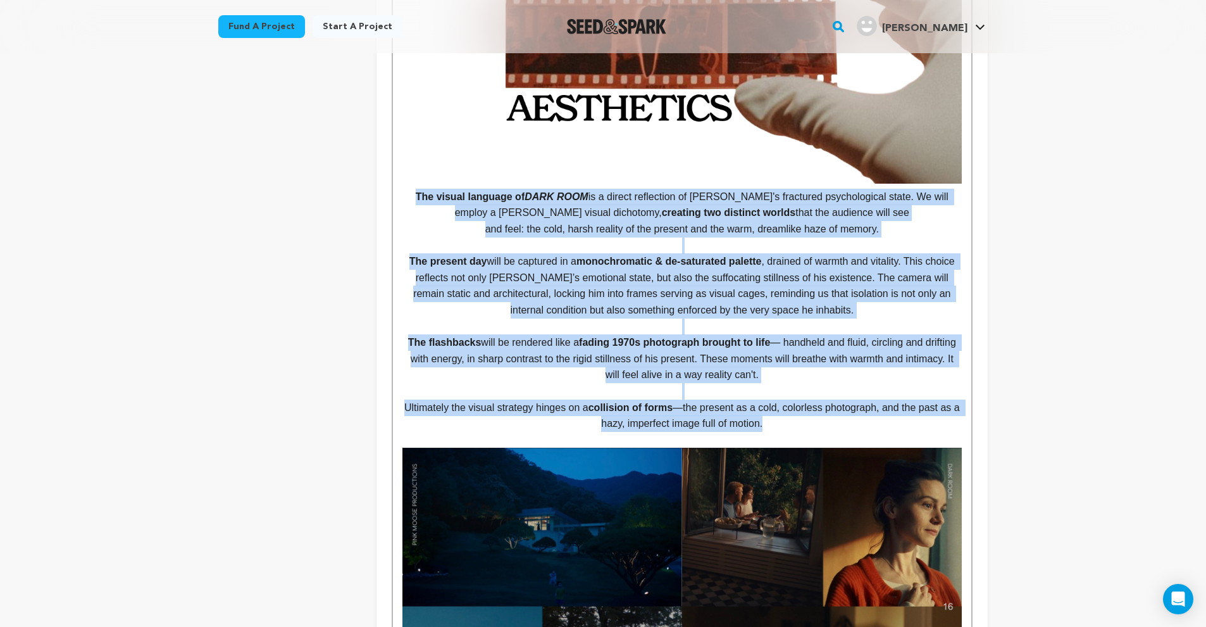
drag, startPoint x: 404, startPoint y: 147, endPoint x: 846, endPoint y: 369, distance: 494.2
click at [846, 369] on div "In DARK ROOM , we meet Alan, a man so wrapped in grief he has to erase all trac…" at bounding box center [682, 344] width 578 height 3507
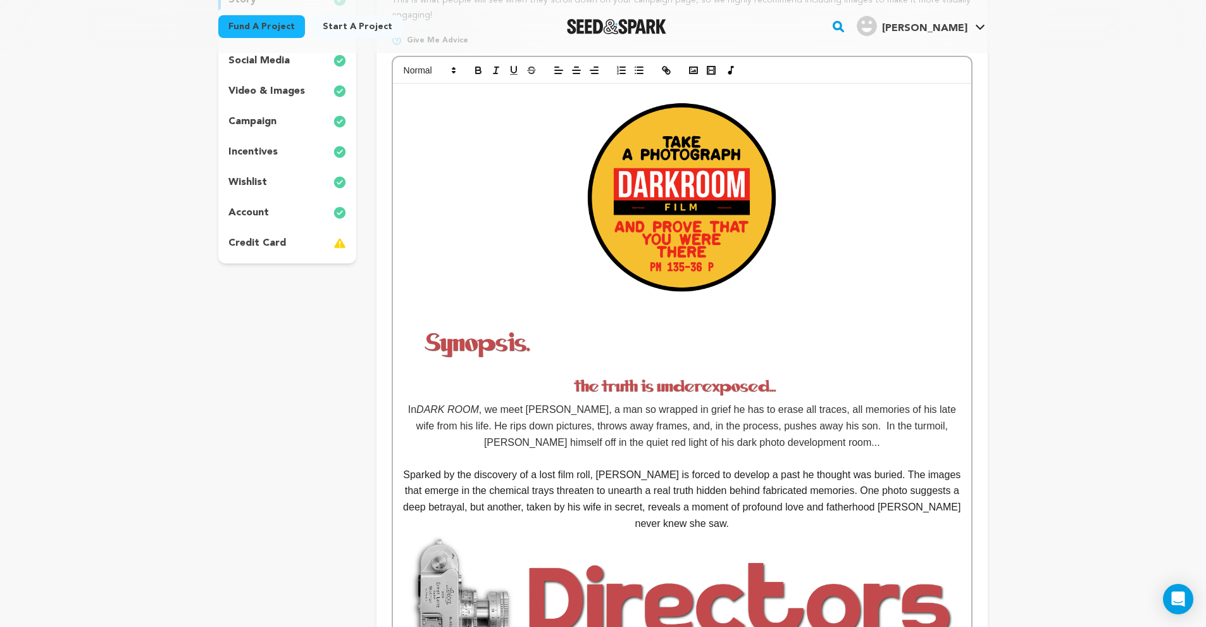
scroll to position [0, 0]
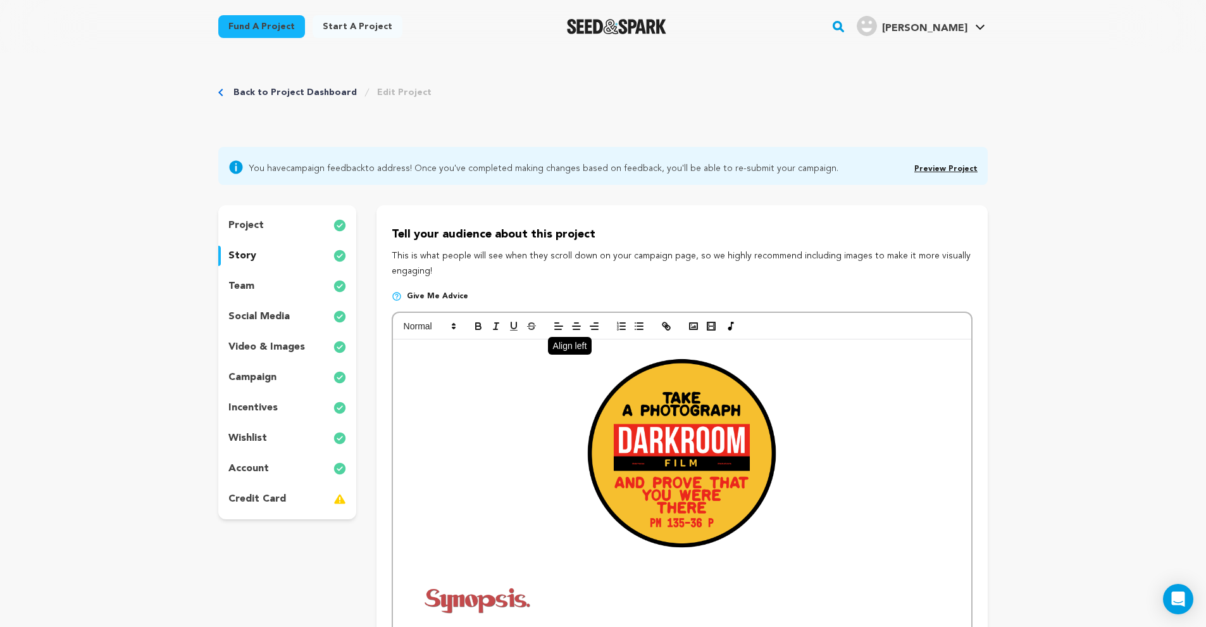
click at [565, 326] on button "button" at bounding box center [559, 325] width 18 height 15
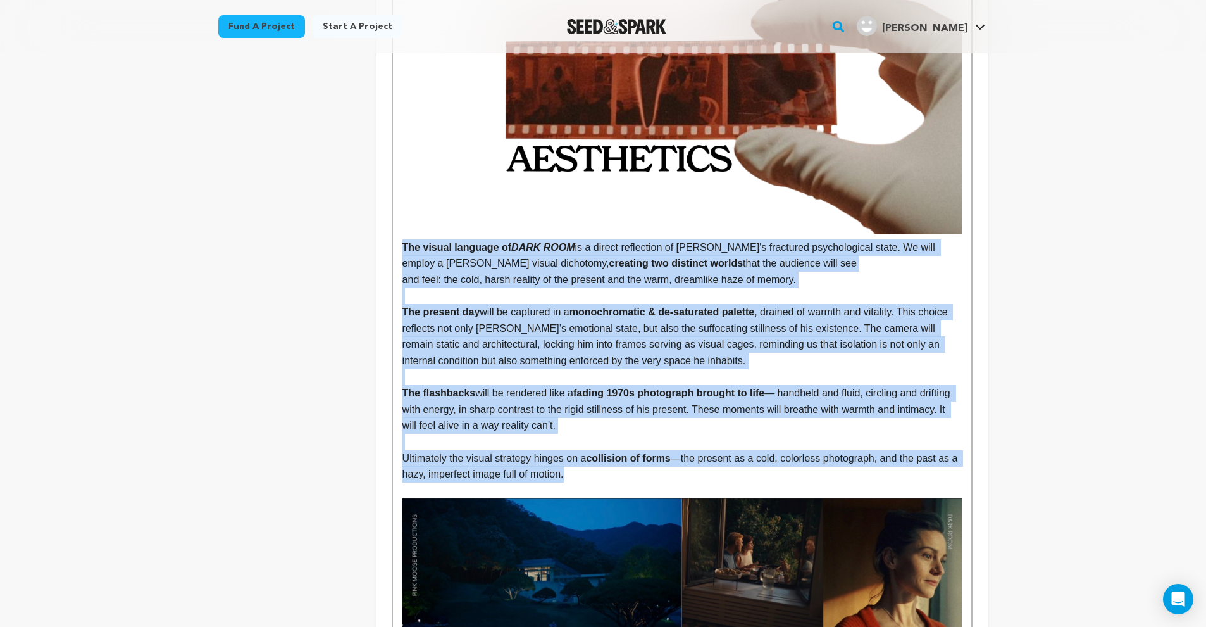
click at [516, 271] on p "and feel: the cold, harsh reality of the present and the warm, dreamlike haze o…" at bounding box center [681, 279] width 559 height 16
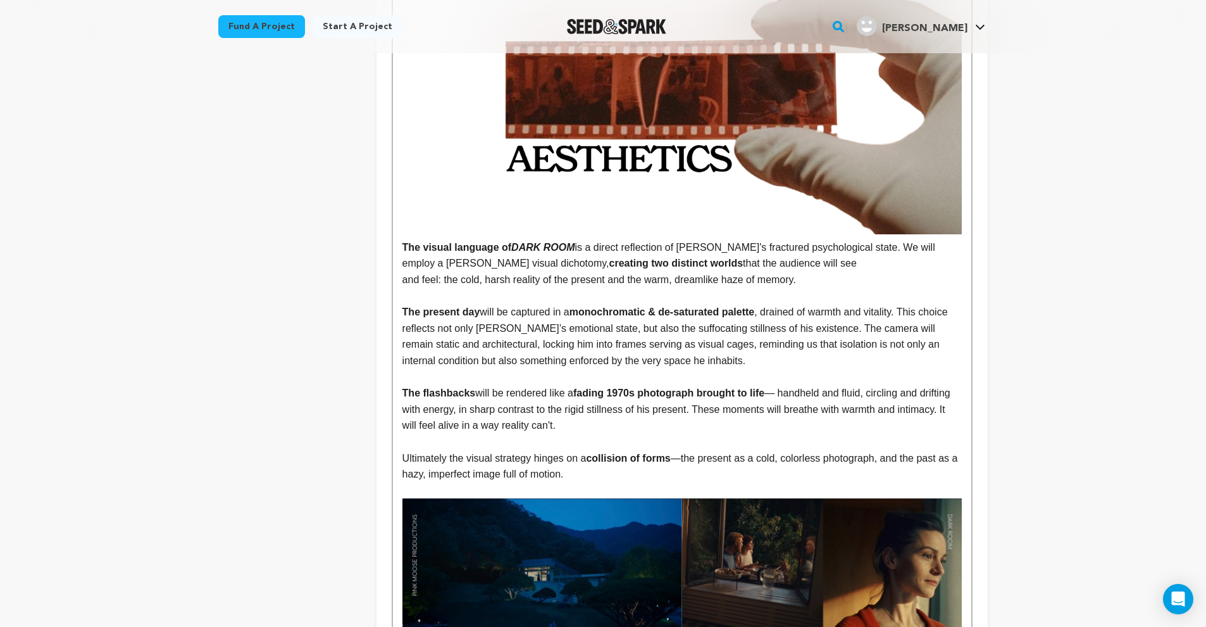
click at [401, 266] on div "In DARK ROOM , we meet Alan, a man so wrapped in grief he has to erase all trac…" at bounding box center [682, 394] width 578 height 3507
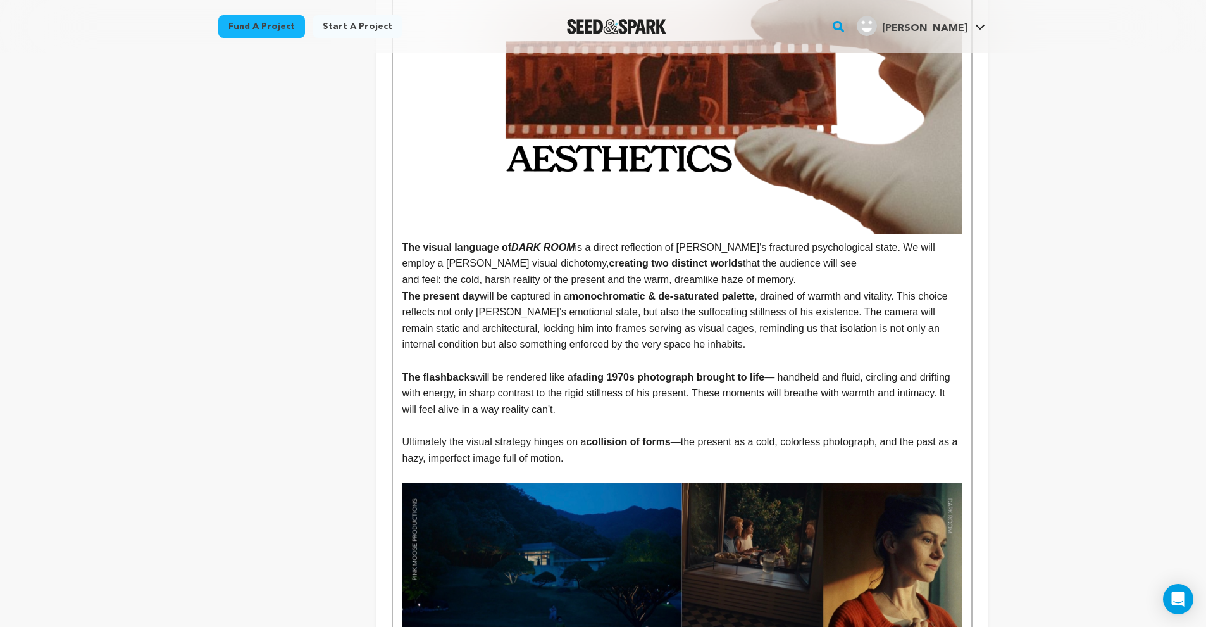
click at [403, 271] on p "and feel: the cold, harsh reality of the present and the warm, dreamlike haze o…" at bounding box center [681, 311] width 559 height 81
click at [403, 290] on strong "The present day" at bounding box center [441, 295] width 78 height 11
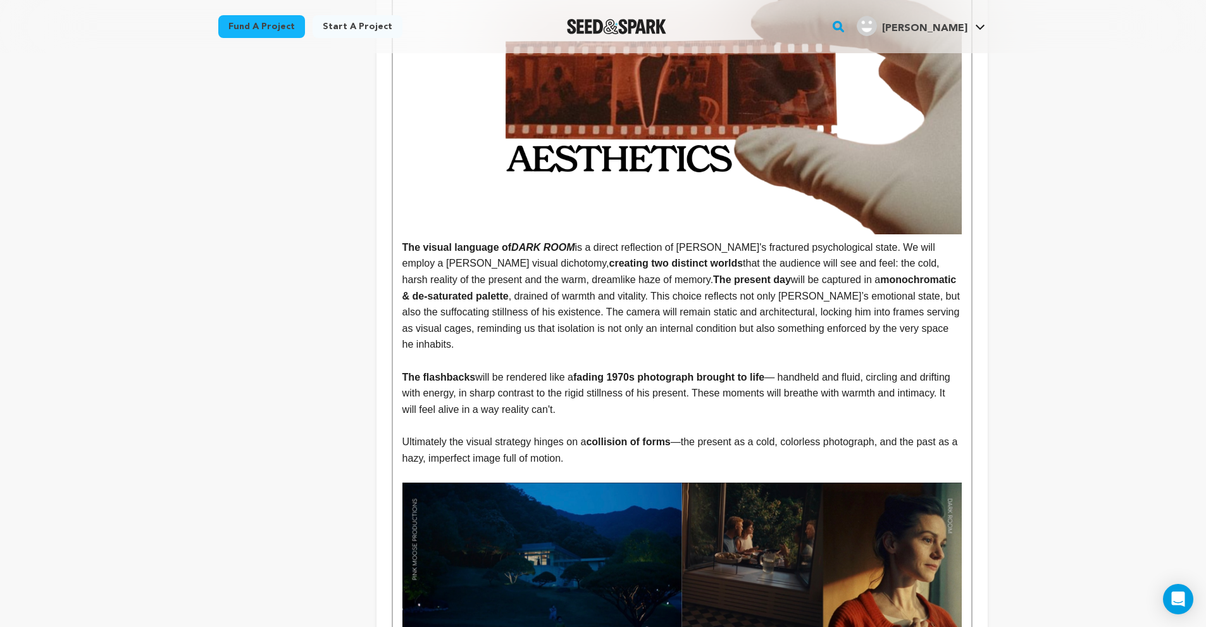
click at [402, 371] on strong "The flashbacks" at bounding box center [438, 376] width 73 height 11
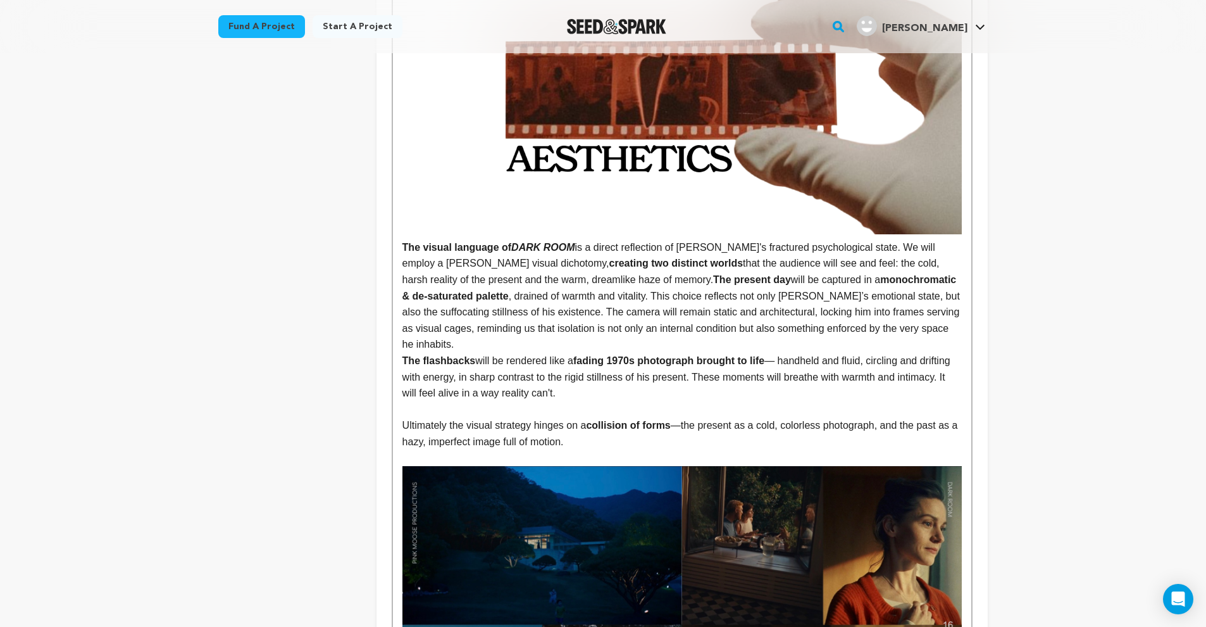
click at [403, 417] on p "Ultimately the visual strategy hinges on a collision of forms —the present as a…" at bounding box center [681, 433] width 559 height 32
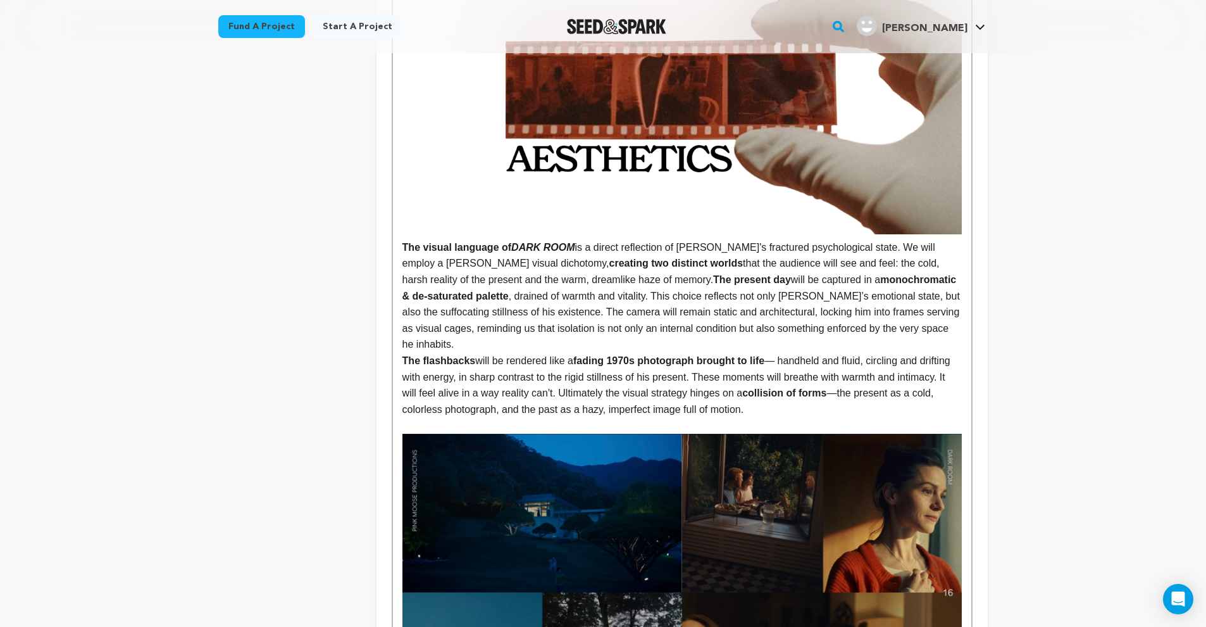
click at [713, 274] on strong "The present day" at bounding box center [752, 279] width 78 height 11
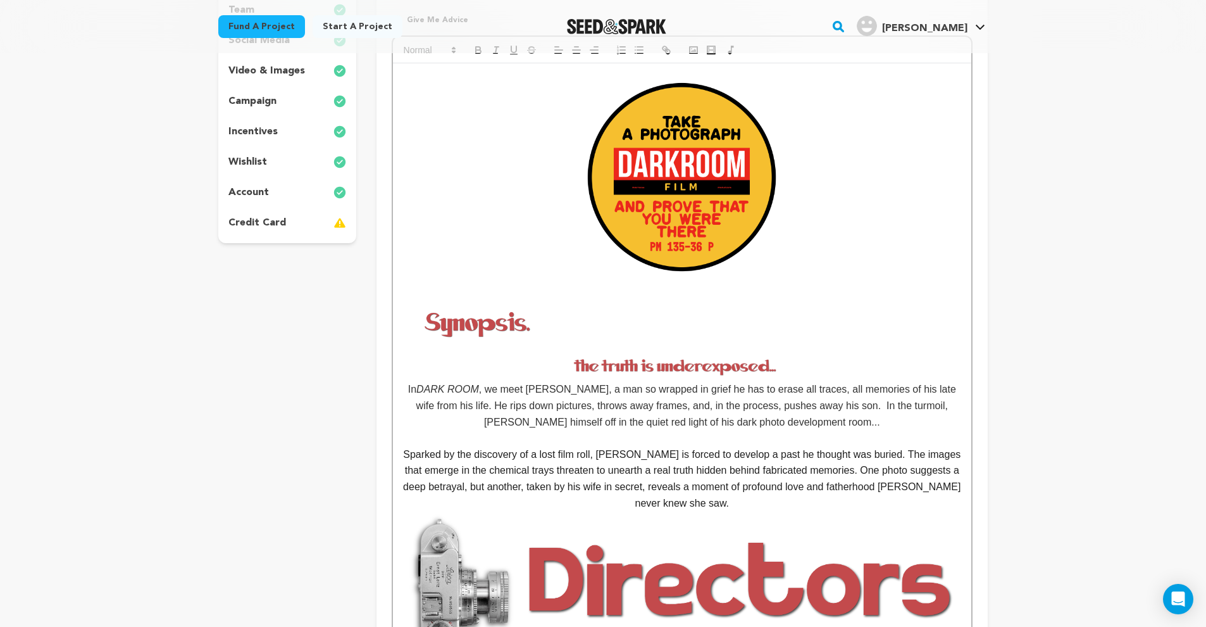
scroll to position [134, 0]
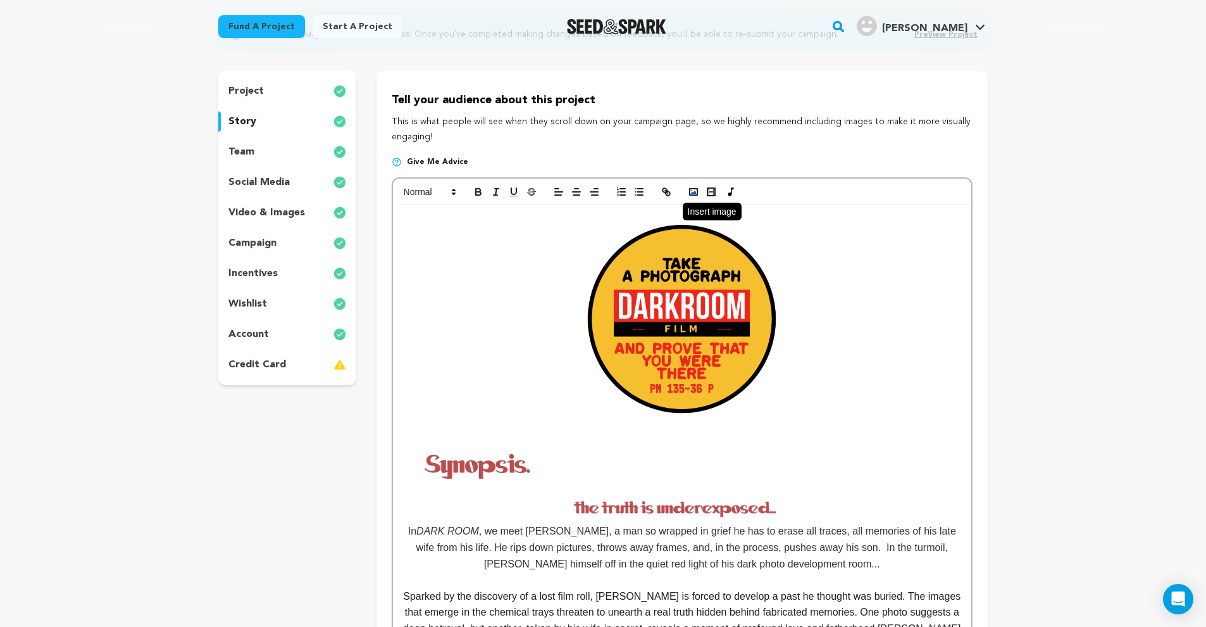
click at [692, 190] on icon "button" at bounding box center [693, 191] width 11 height 11
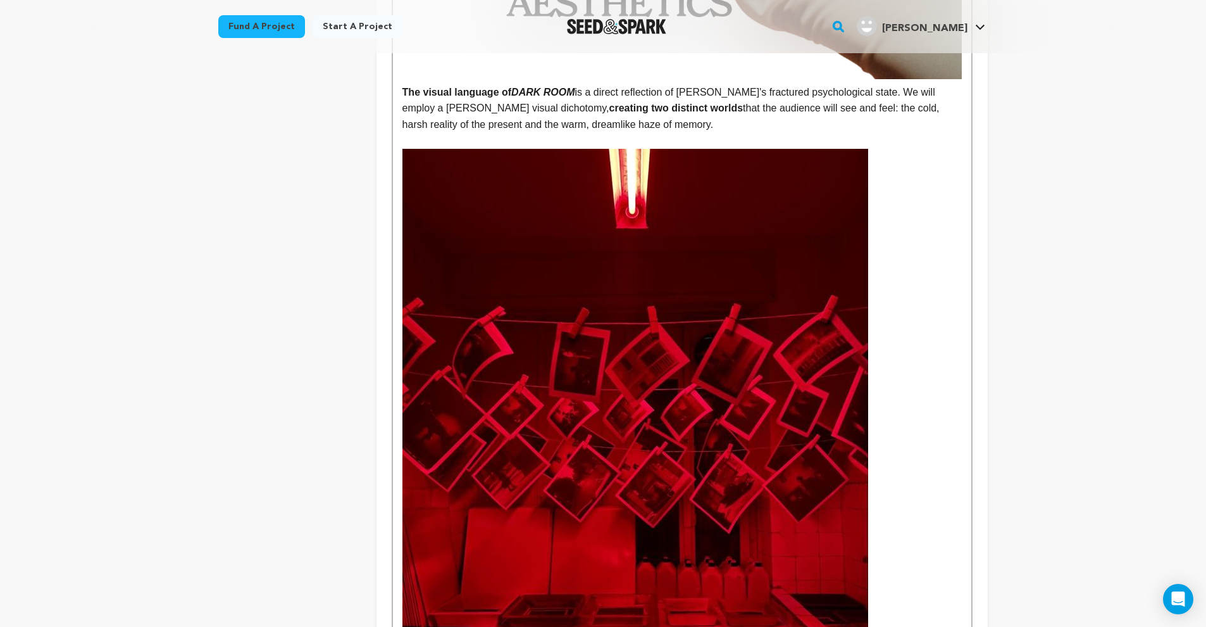
scroll to position [2140, 0]
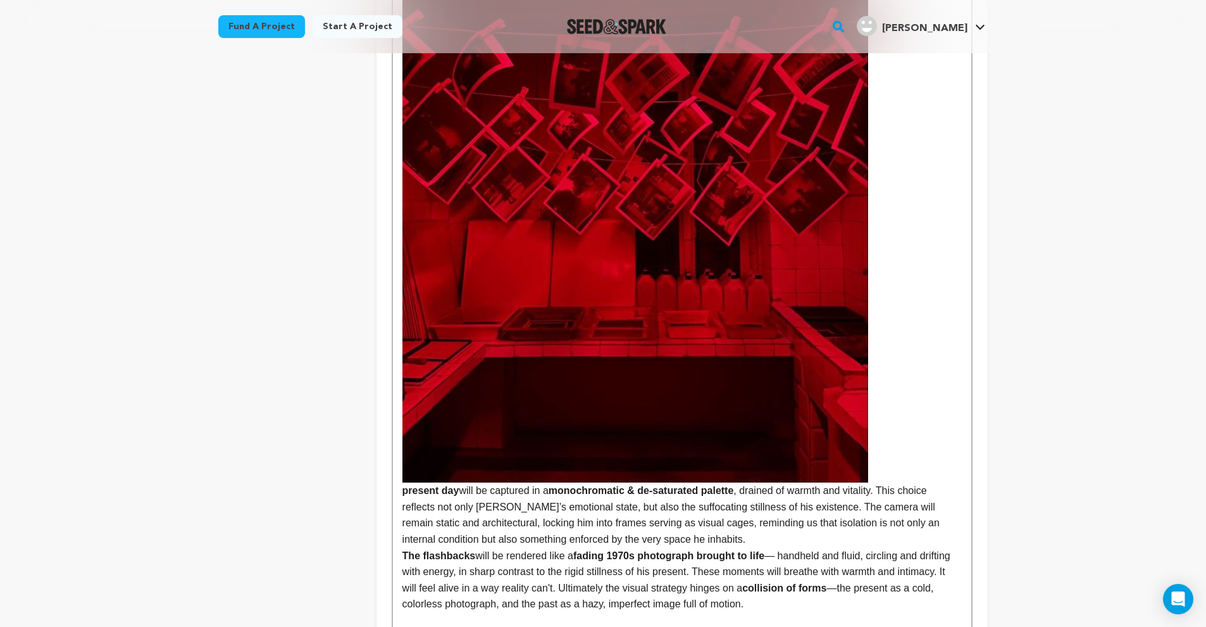
click at [729, 344] on img at bounding box center [635, 171] width 466 height 621
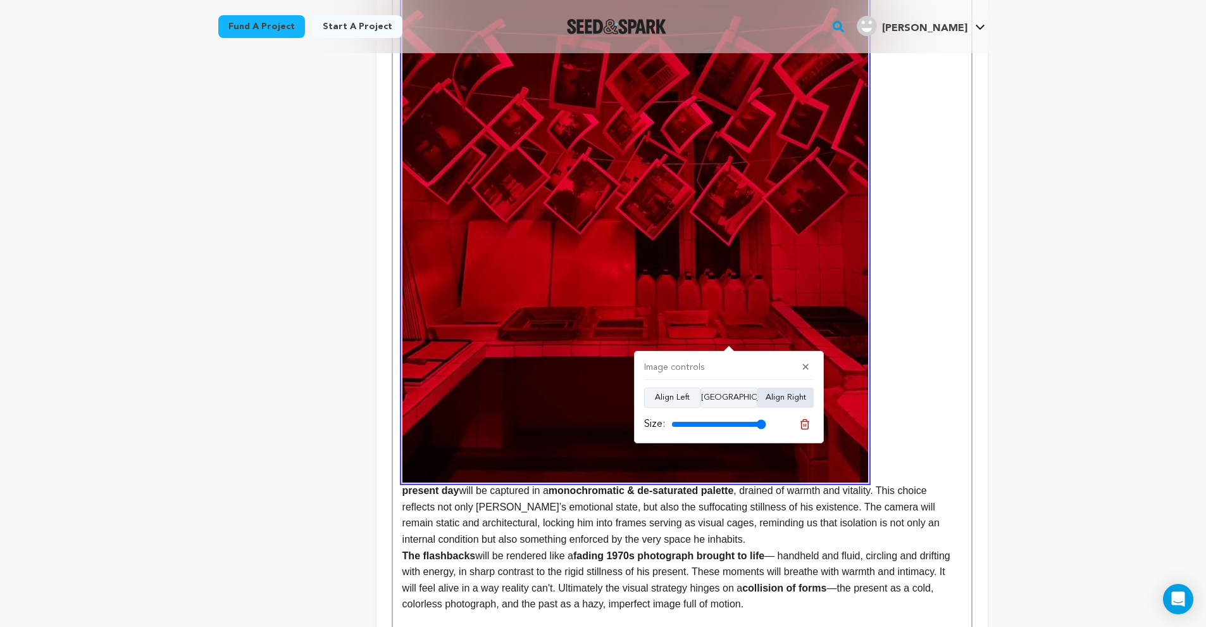
click at [778, 399] on button "Align Right" at bounding box center [786, 397] width 56 height 20
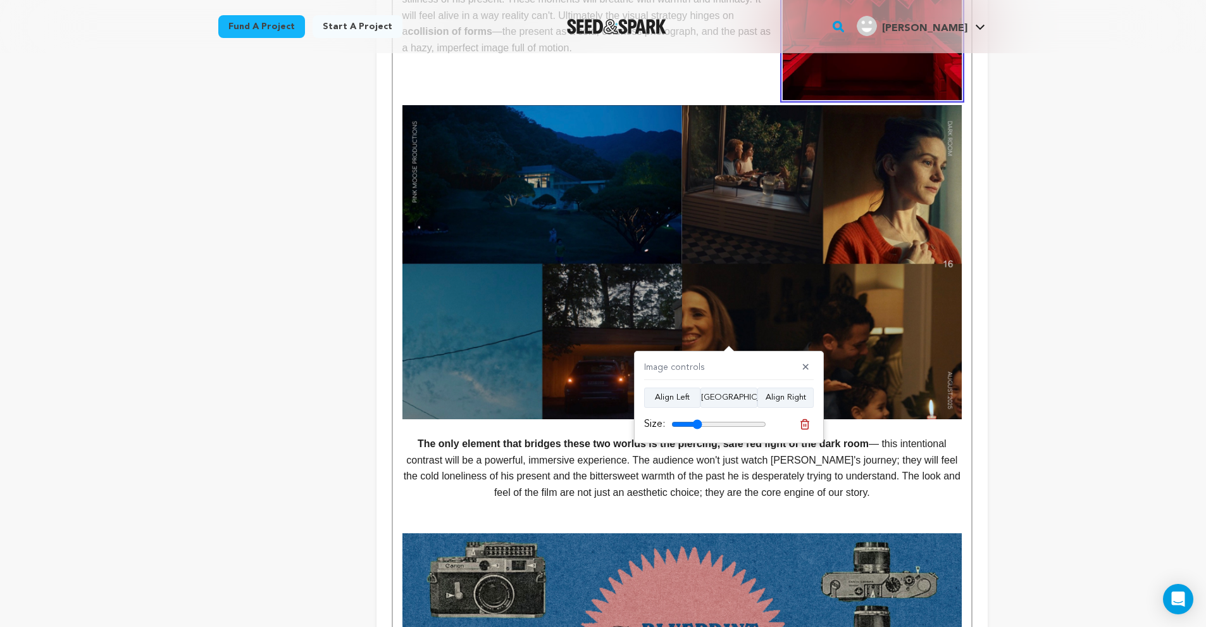
drag, startPoint x: 754, startPoint y: 421, endPoint x: 698, endPoint y: 424, distance: 55.7
type input "32"
click at [698, 424] on input "range" at bounding box center [718, 424] width 95 height 10
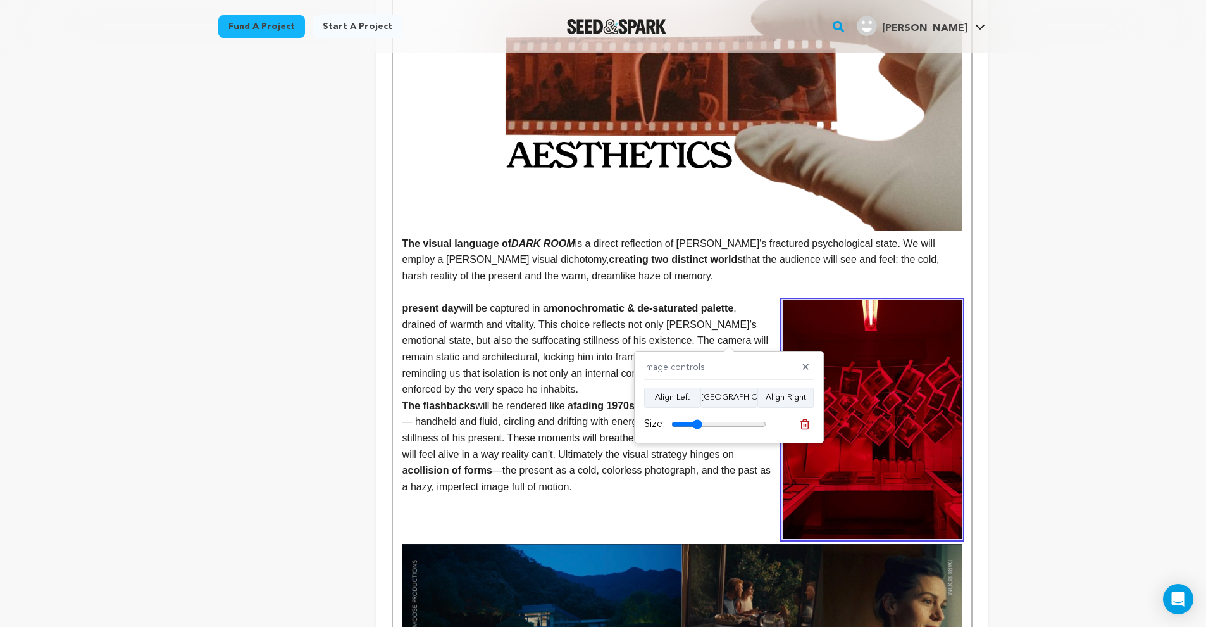
scroll to position [1692, 0]
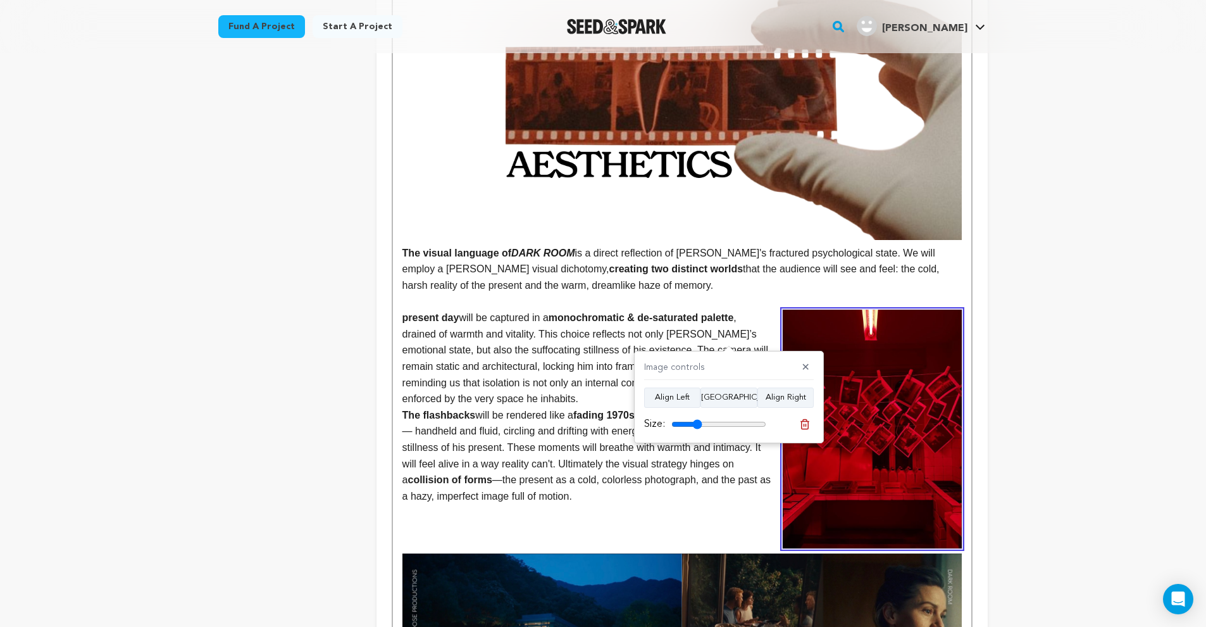
click at [611, 352] on p "present day will be captured in a monochromatic & de-saturated palette , draine…" at bounding box center [681, 357] width 559 height 97
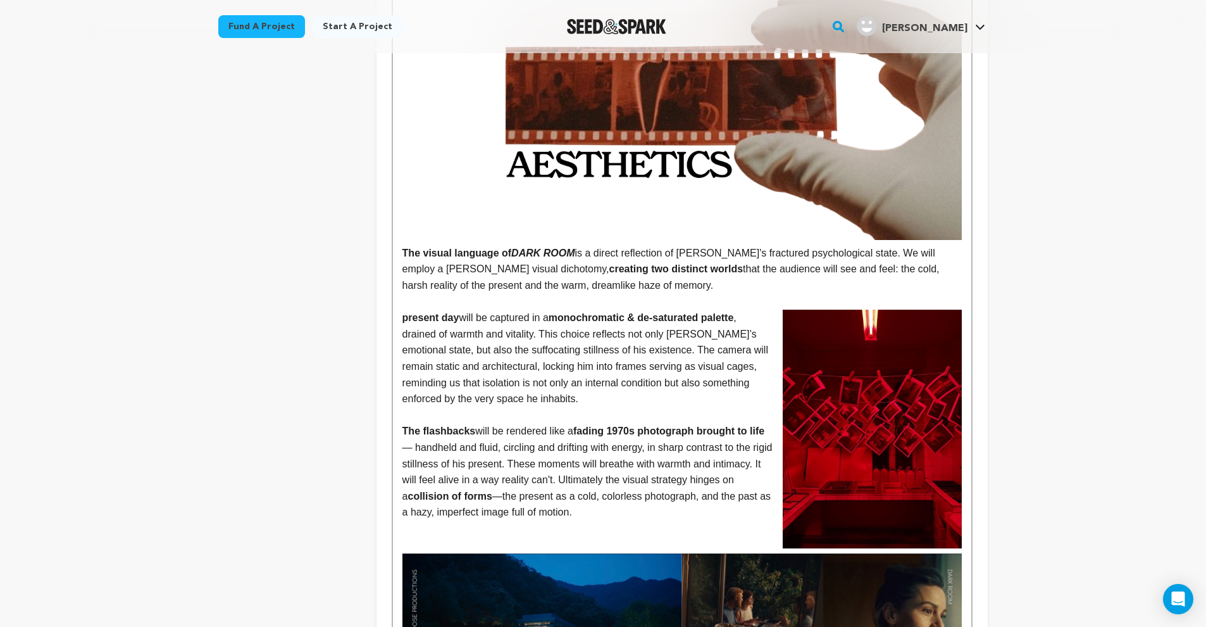
click at [402, 312] on strong "present day" at bounding box center [430, 317] width 57 height 11
click at [602, 407] on p at bounding box center [681, 415] width 559 height 16
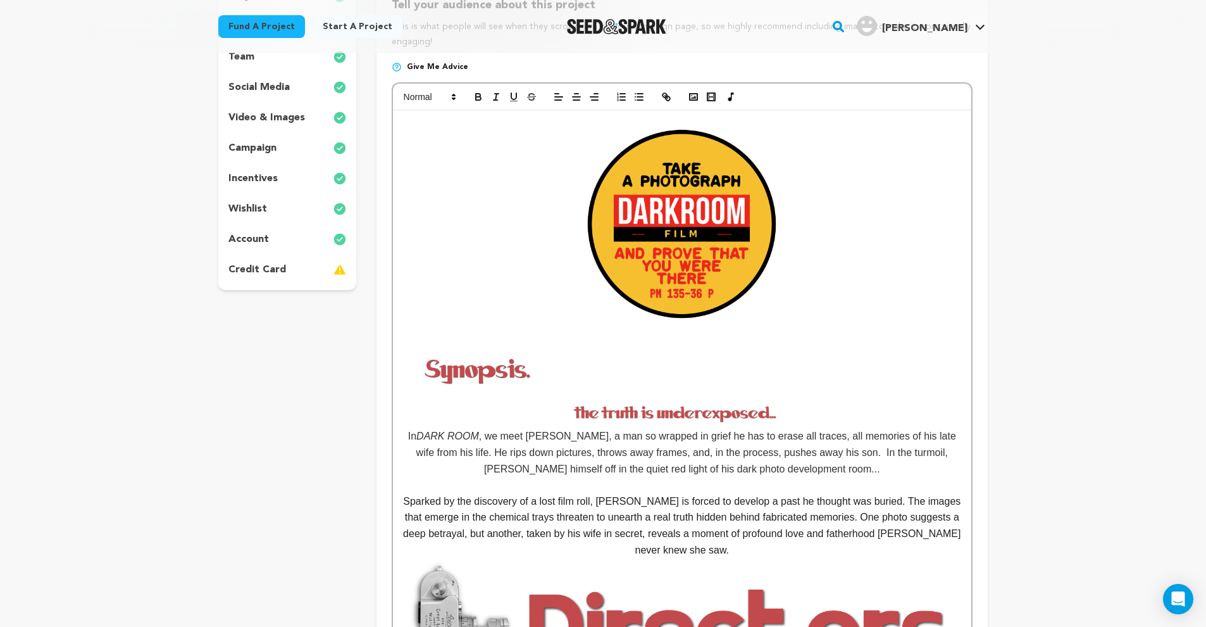
scroll to position [61, 0]
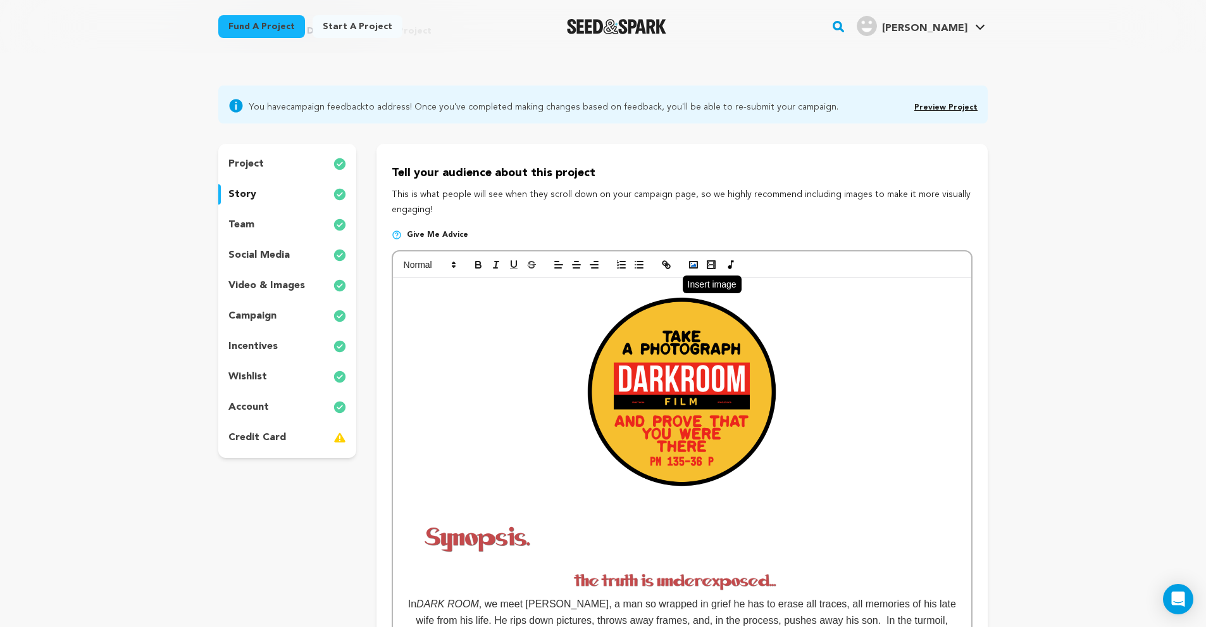
click at [694, 268] on icon "button" at bounding box center [693, 264] width 11 height 11
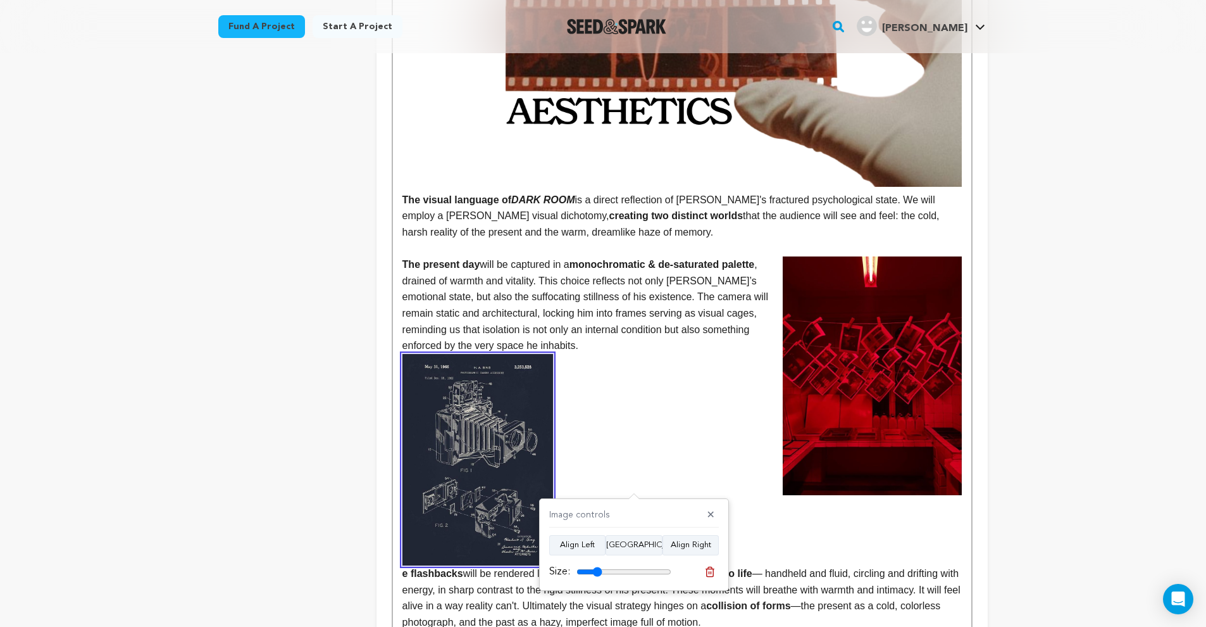
drag, startPoint x: 664, startPoint y: 570, endPoint x: 599, endPoint y: 571, distance: 64.6
click at [599, 571] on input "range" at bounding box center [624, 571] width 95 height 10
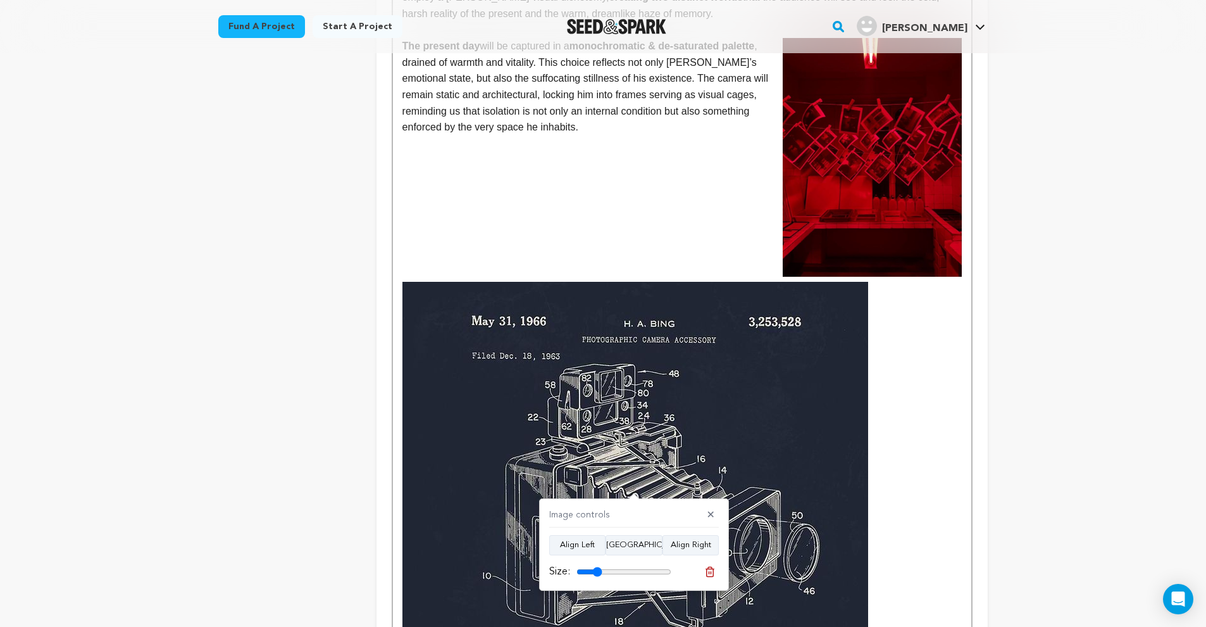
scroll to position [2200, 0]
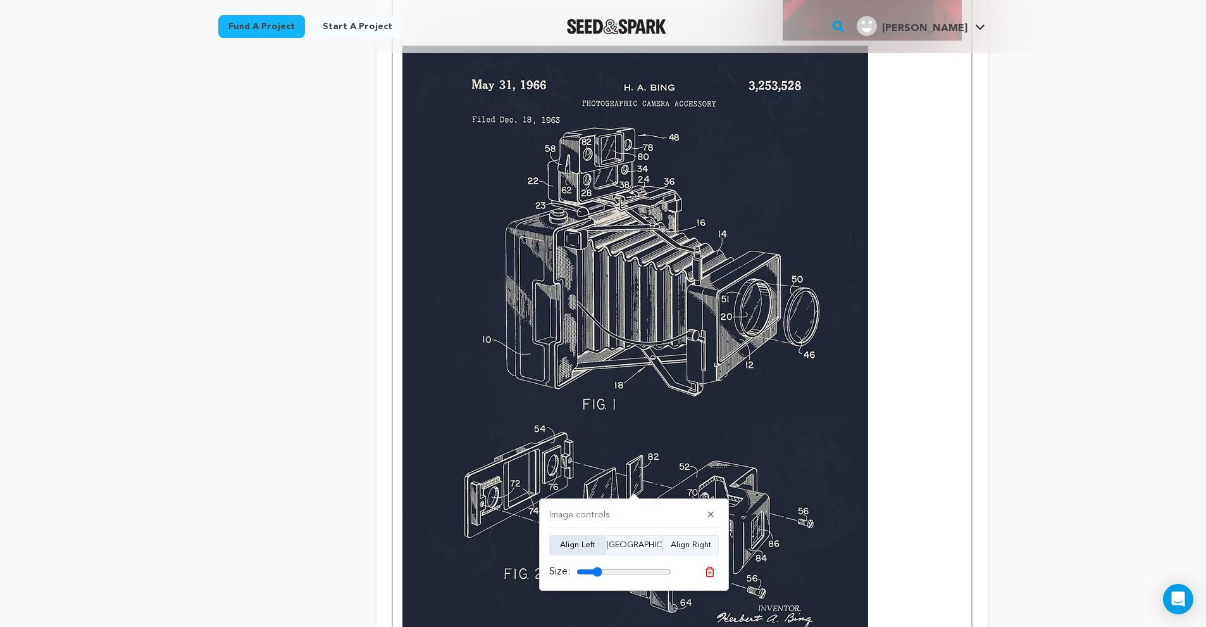
click at [585, 542] on button "Align Left" at bounding box center [577, 545] width 56 height 20
drag, startPoint x: 605, startPoint y: 569, endPoint x: 587, endPoint y: 574, distance: 19.0
type input "13"
click at [587, 574] on input "range" at bounding box center [624, 571] width 95 height 10
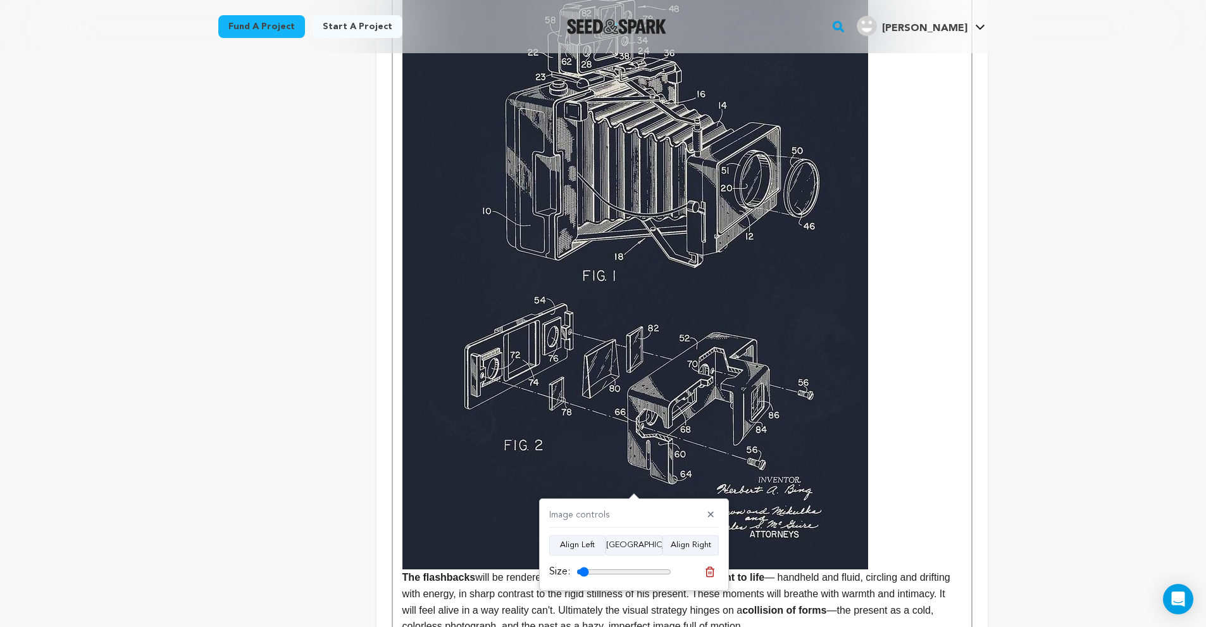
scroll to position [2071, 0]
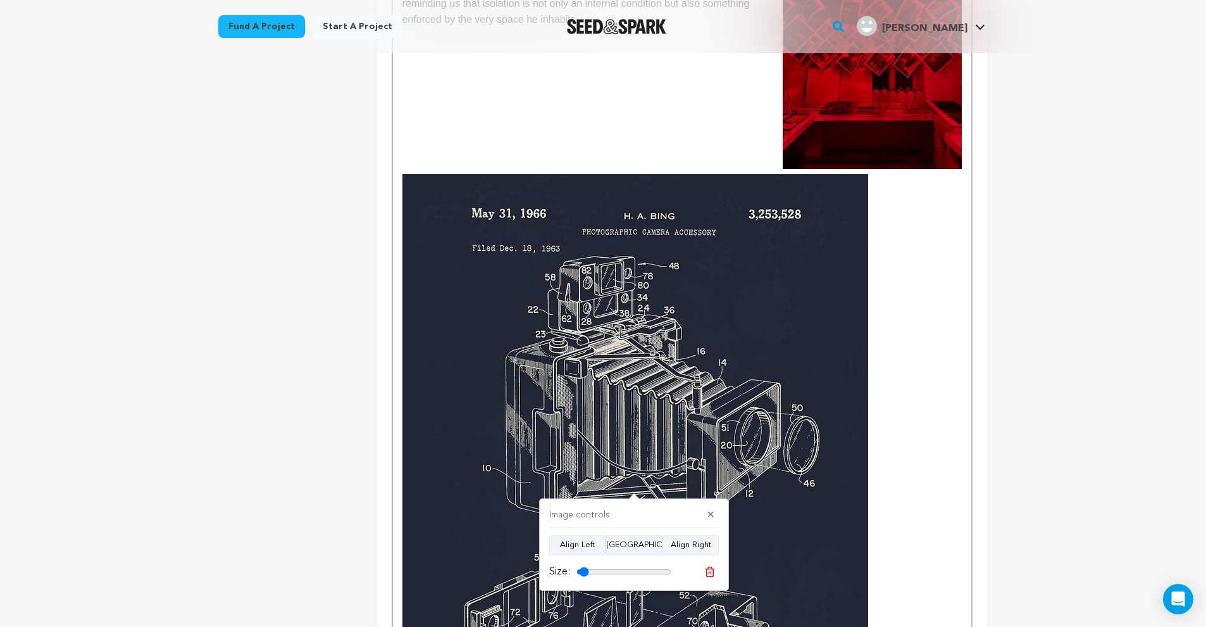
click at [619, 384] on img at bounding box center [635, 500] width 466 height 652
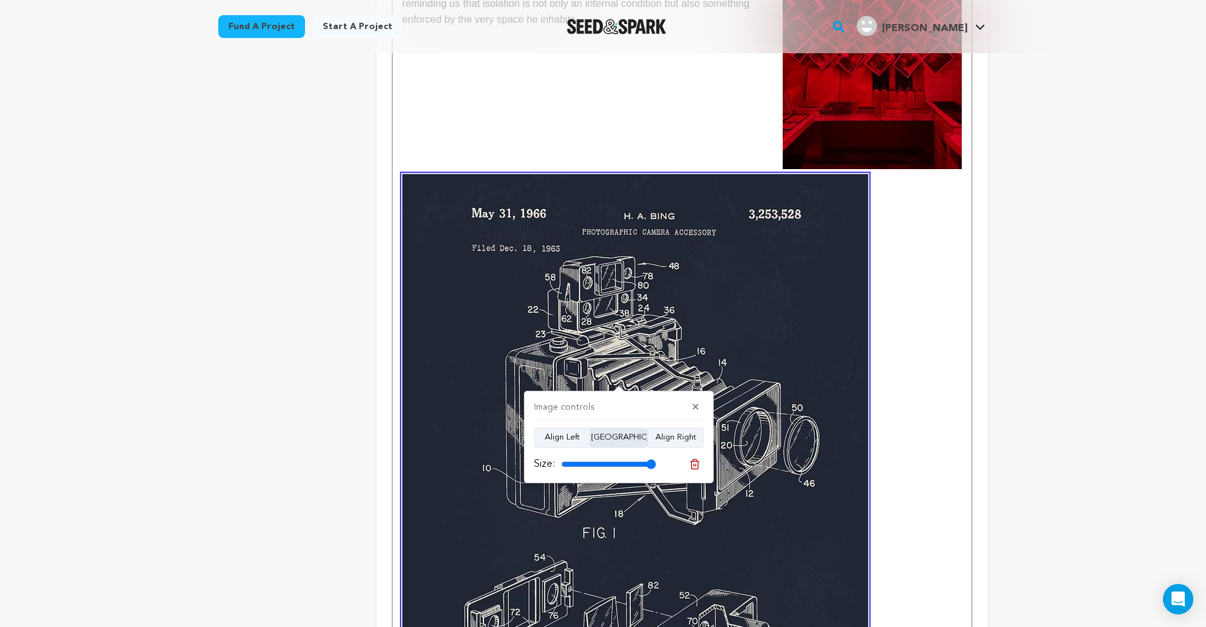
click at [619, 437] on button "Align Center" at bounding box center [618, 437] width 57 height 20
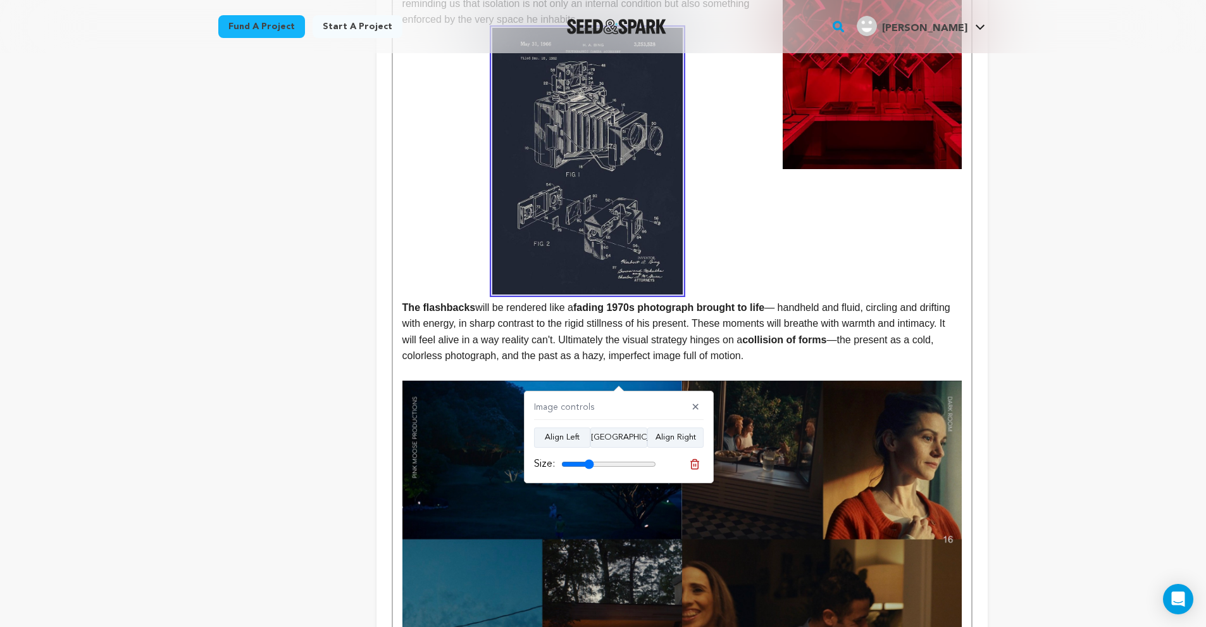
drag, startPoint x: 646, startPoint y: 464, endPoint x: 590, endPoint y: 466, distance: 55.7
click at [590, 466] on input "range" at bounding box center [608, 464] width 95 height 10
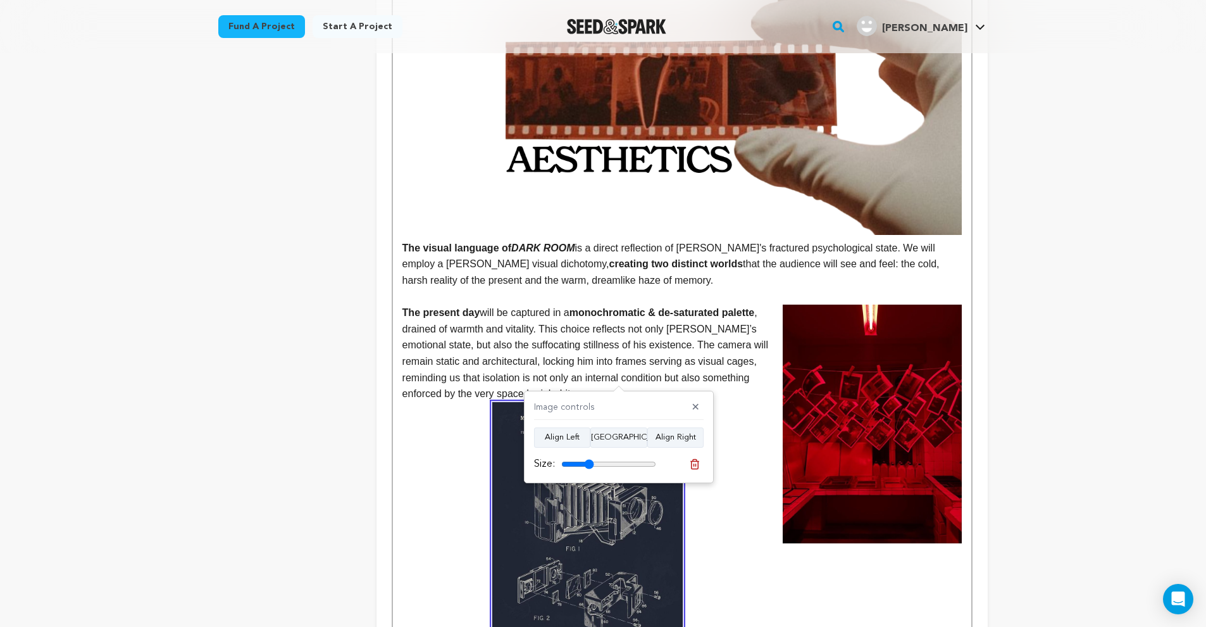
scroll to position [1700, 0]
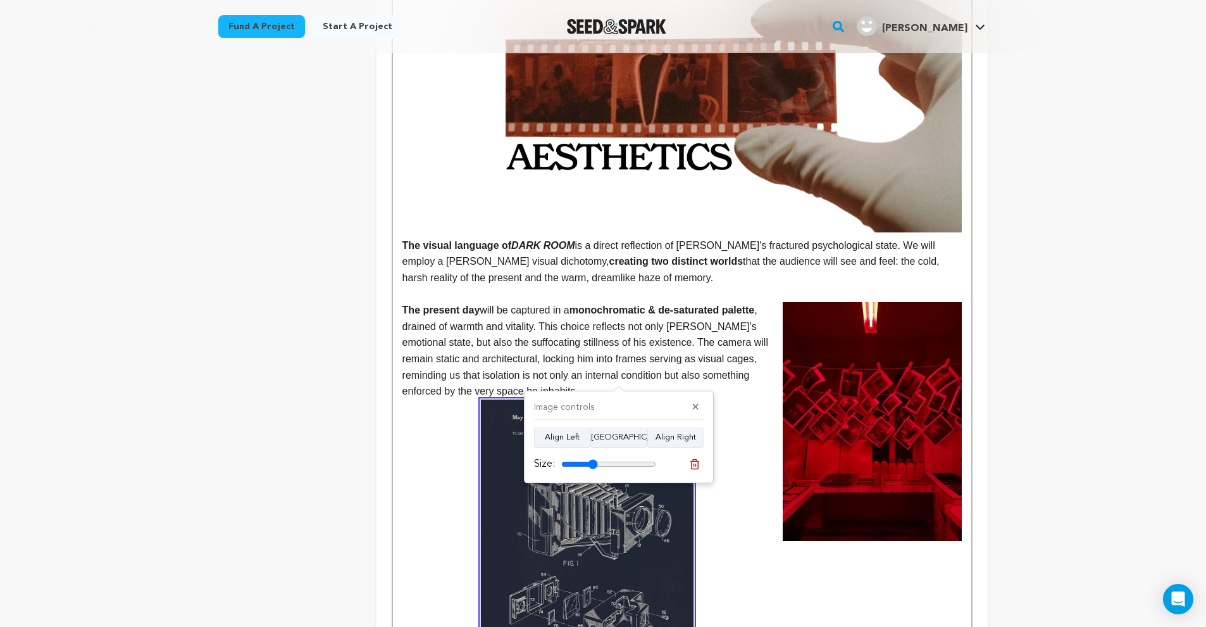
click at [594, 458] on div "Size:" at bounding box center [595, 463] width 122 height 15
click at [576, 426] on div "Image controls ✕ Align Left Align Center Align Right Size:" at bounding box center [619, 436] width 190 height 92
click at [576, 430] on button "Align Left" at bounding box center [562, 437] width 56 height 20
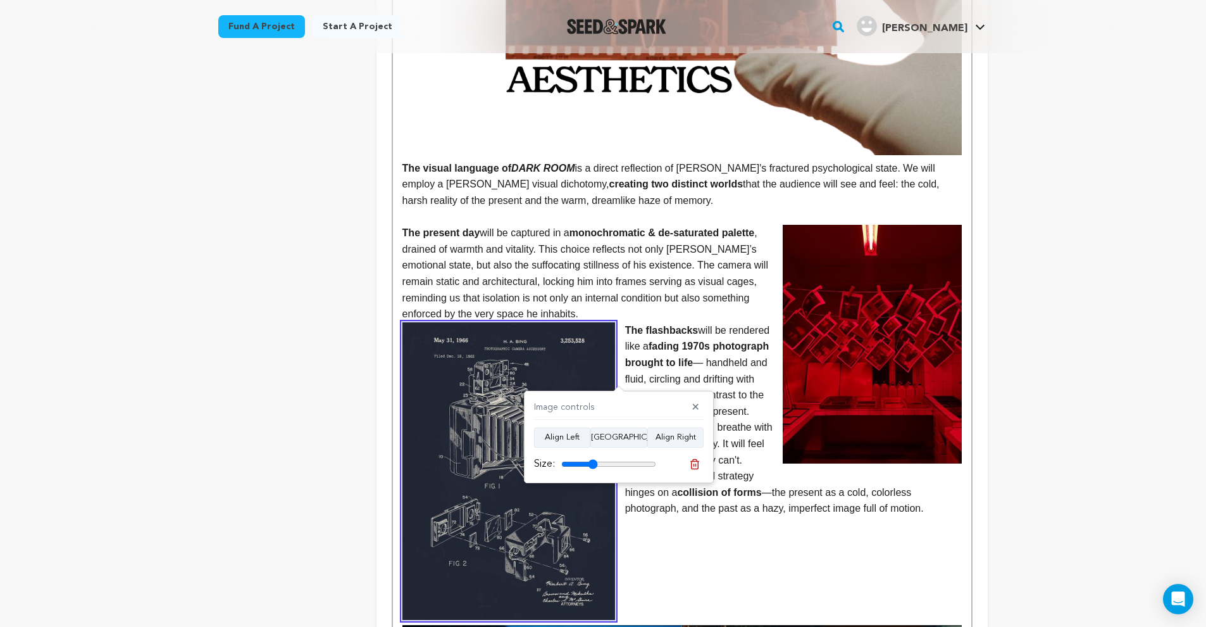
scroll to position [1949, 0]
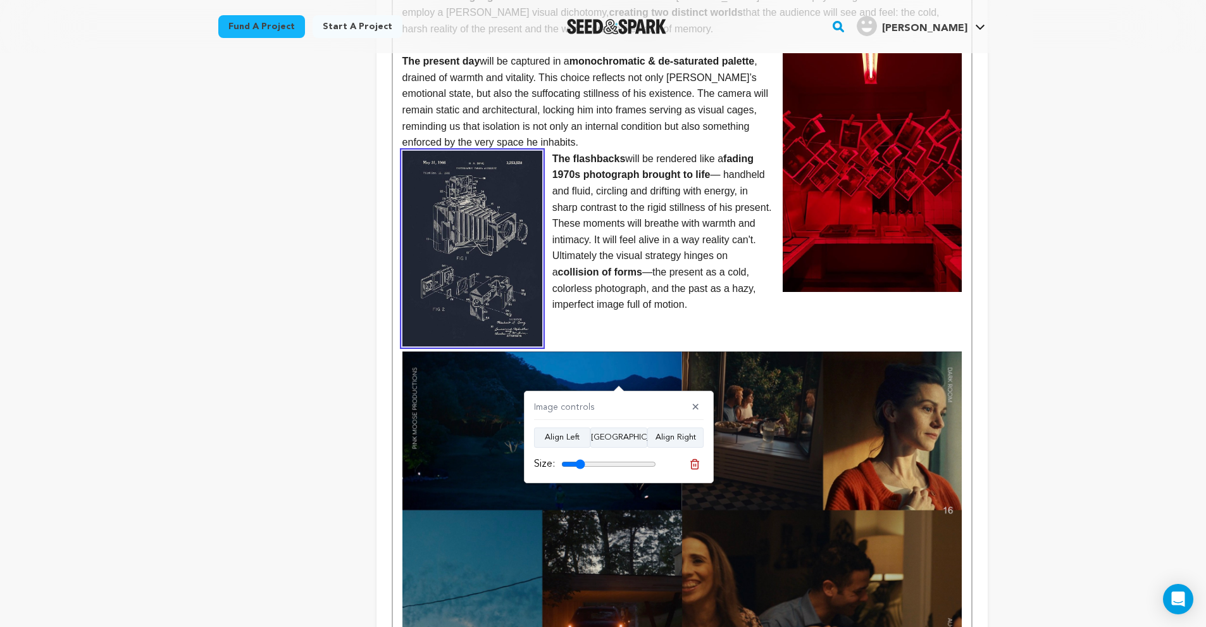
drag, startPoint x: 591, startPoint y: 463, endPoint x: 582, endPoint y: 468, distance: 10.2
type input "25"
click at [582, 468] on div "Size:" at bounding box center [595, 463] width 122 height 15
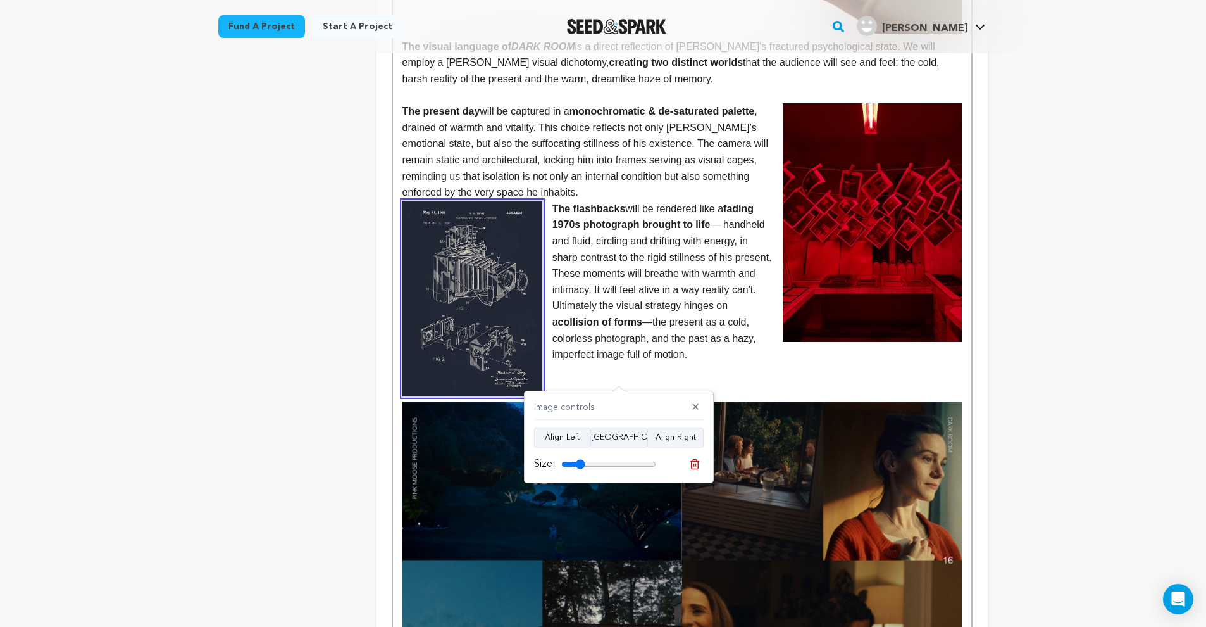
scroll to position [1864, 0]
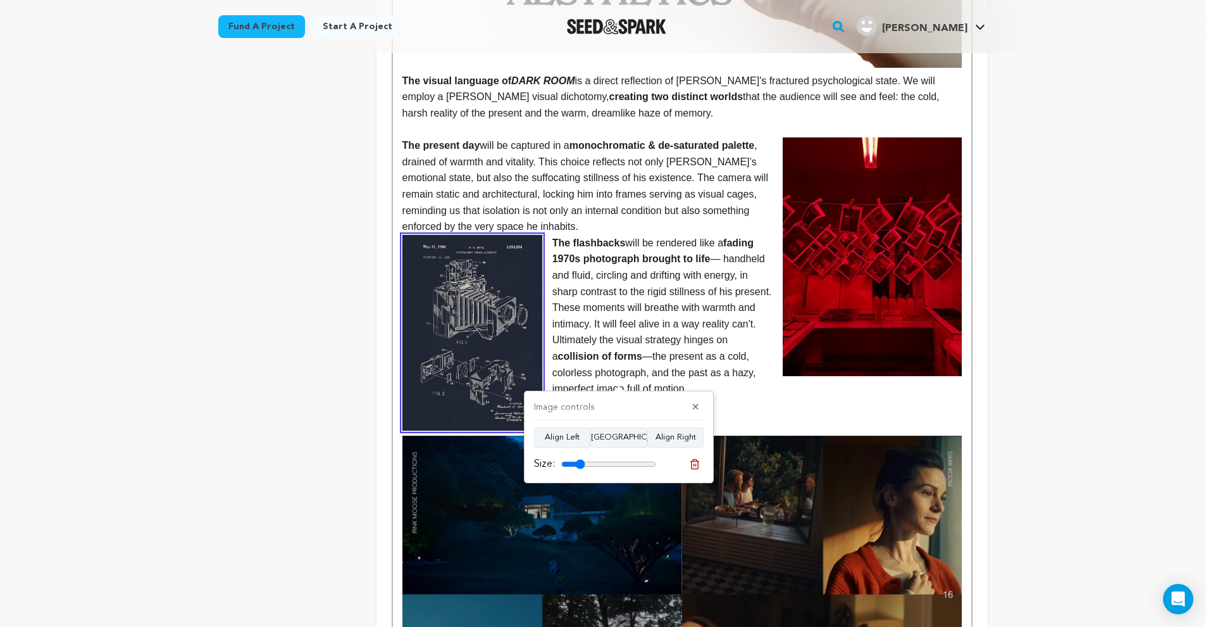
click at [553, 237] on strong "The flashbacks" at bounding box center [588, 242] width 73 height 11
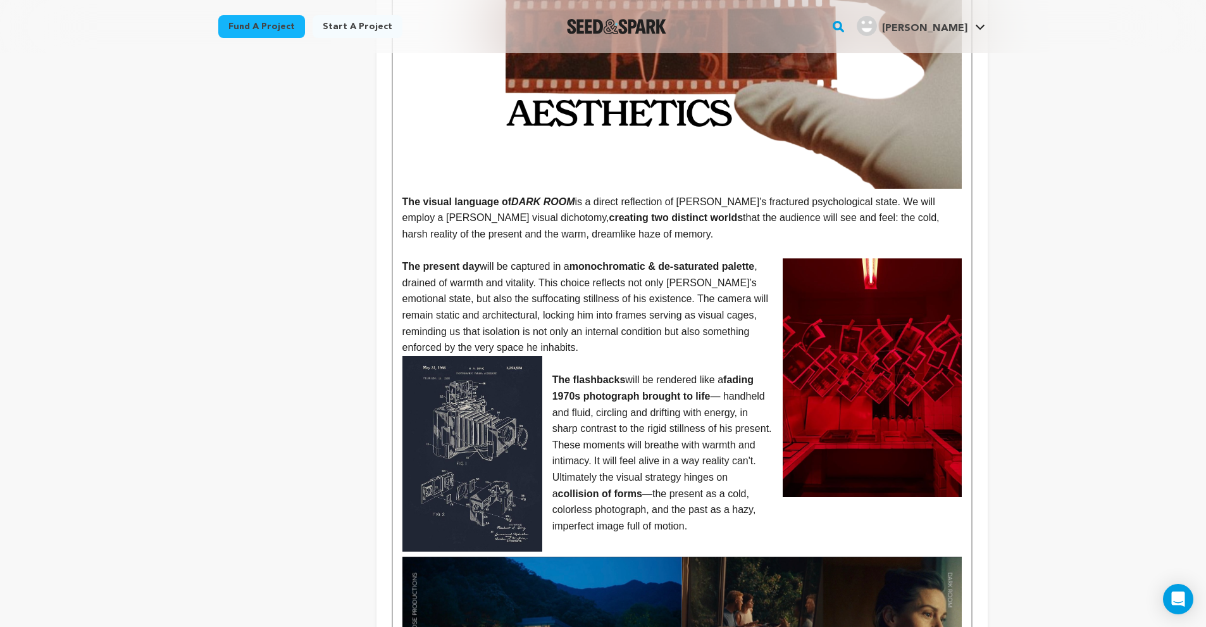
scroll to position [1805, 0]
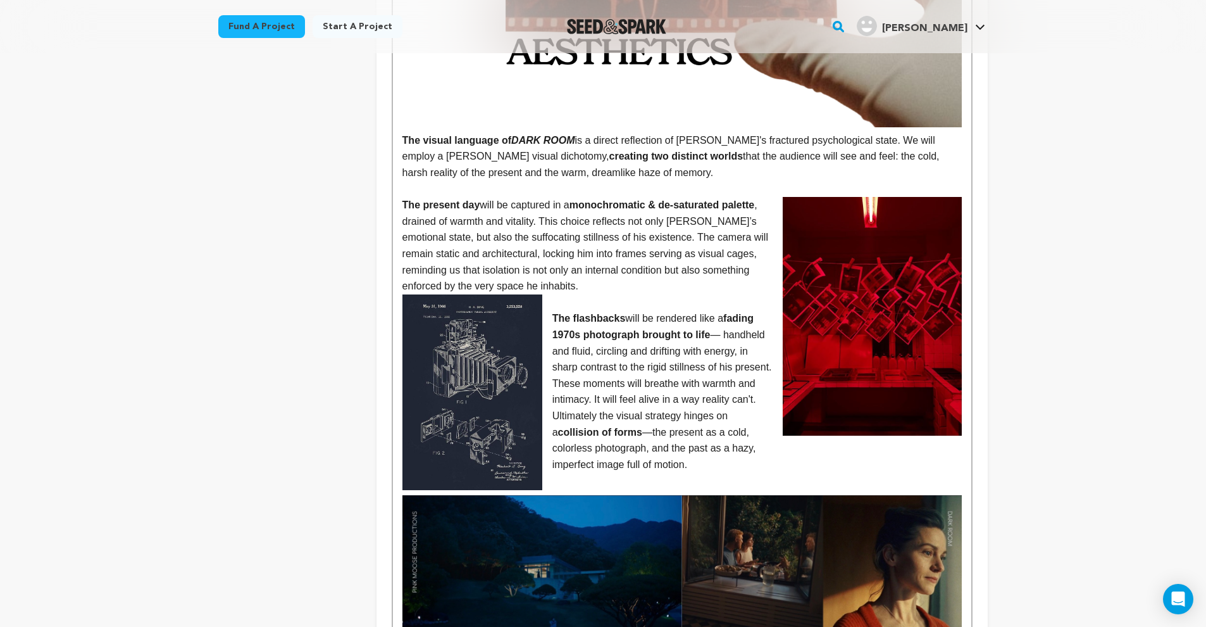
click at [602, 232] on p "The present day will be captured in a monochromatic & de-saturated palette , dr…" at bounding box center [681, 245] width 559 height 97
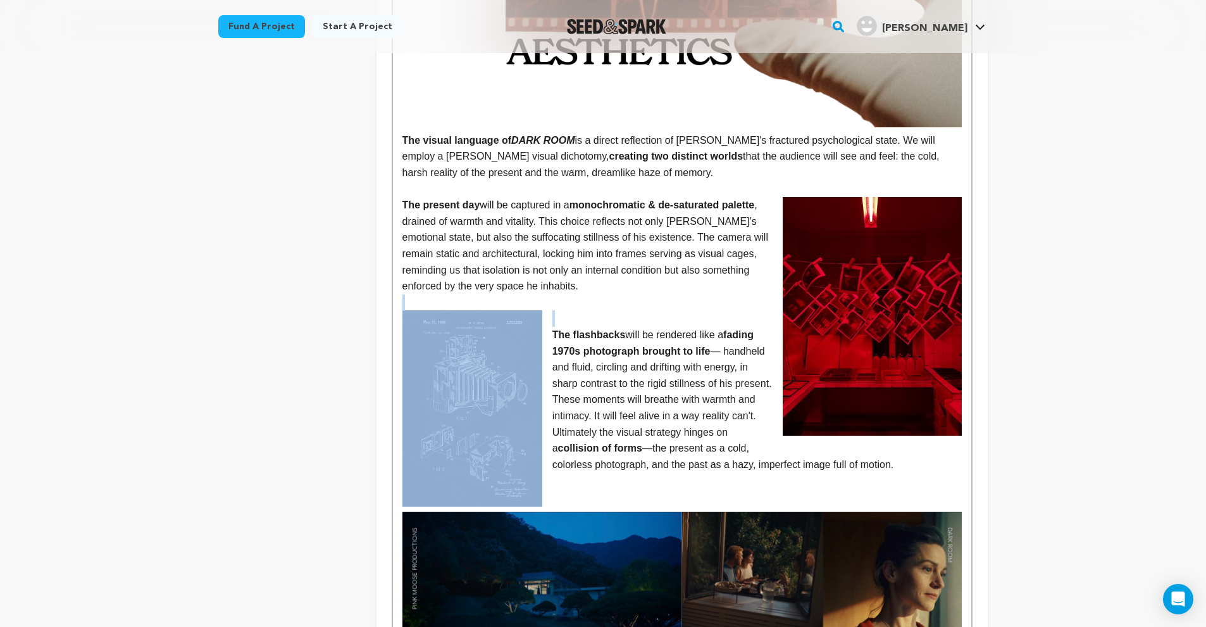
drag, startPoint x: 552, startPoint y: 287, endPoint x: 622, endPoint y: 259, distance: 75.2
click at [622, 259] on div "In DARK ROOM , we meet Alan, a man so wrapped in grief he has to erase all trac…" at bounding box center [682, 347] width 578 height 3627
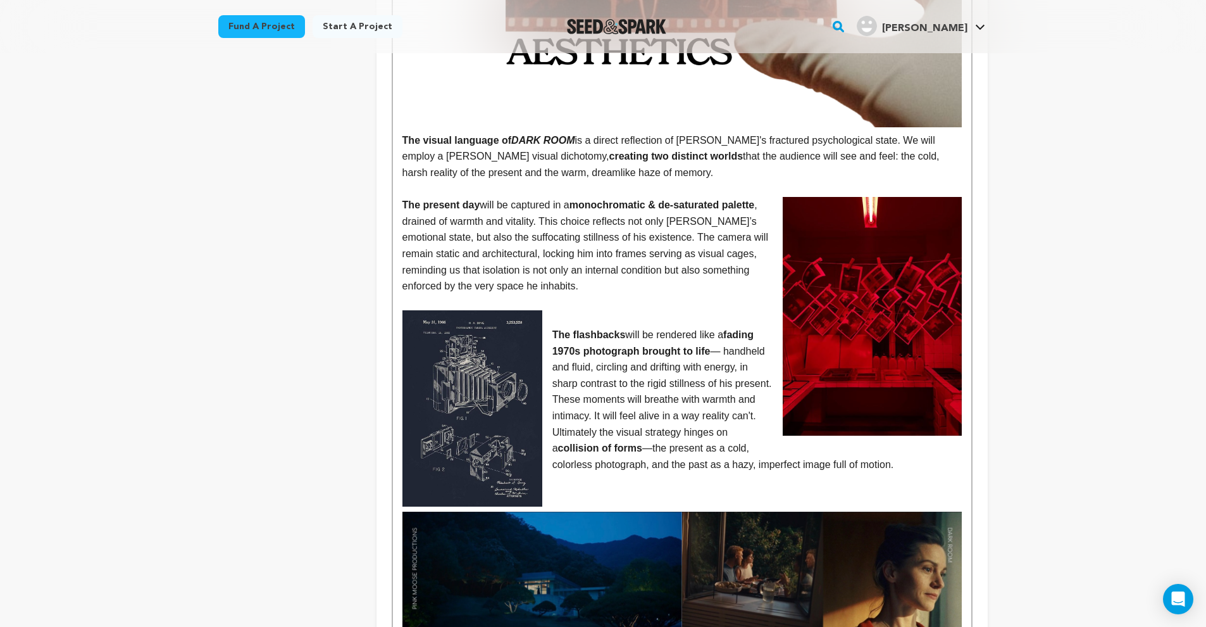
click at [633, 235] on p "The present day will be captured in a monochromatic & de-saturated palette , dr…" at bounding box center [681, 245] width 559 height 97
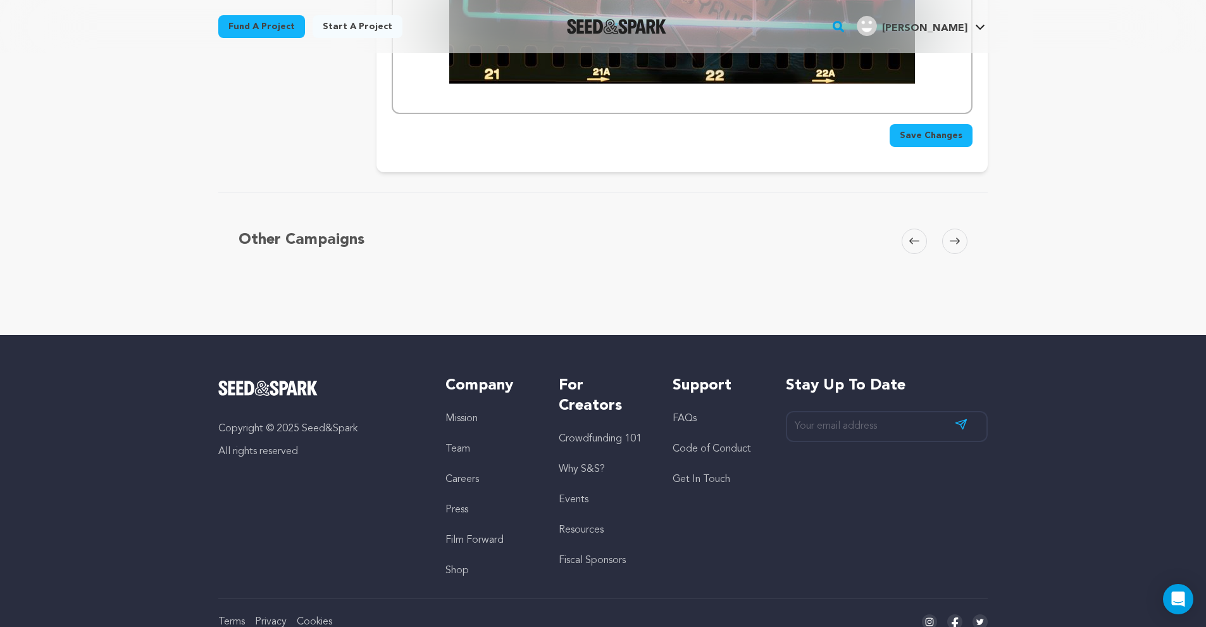
scroll to position [3743, 0]
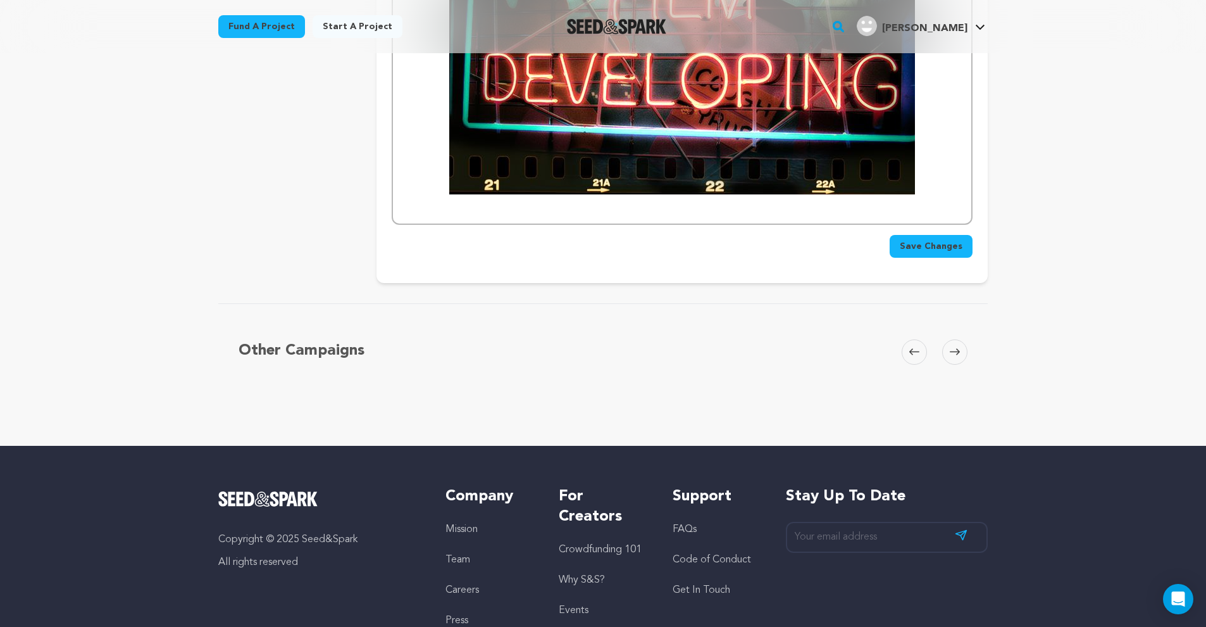
click at [927, 240] on span "Save Changes" at bounding box center [931, 246] width 63 height 13
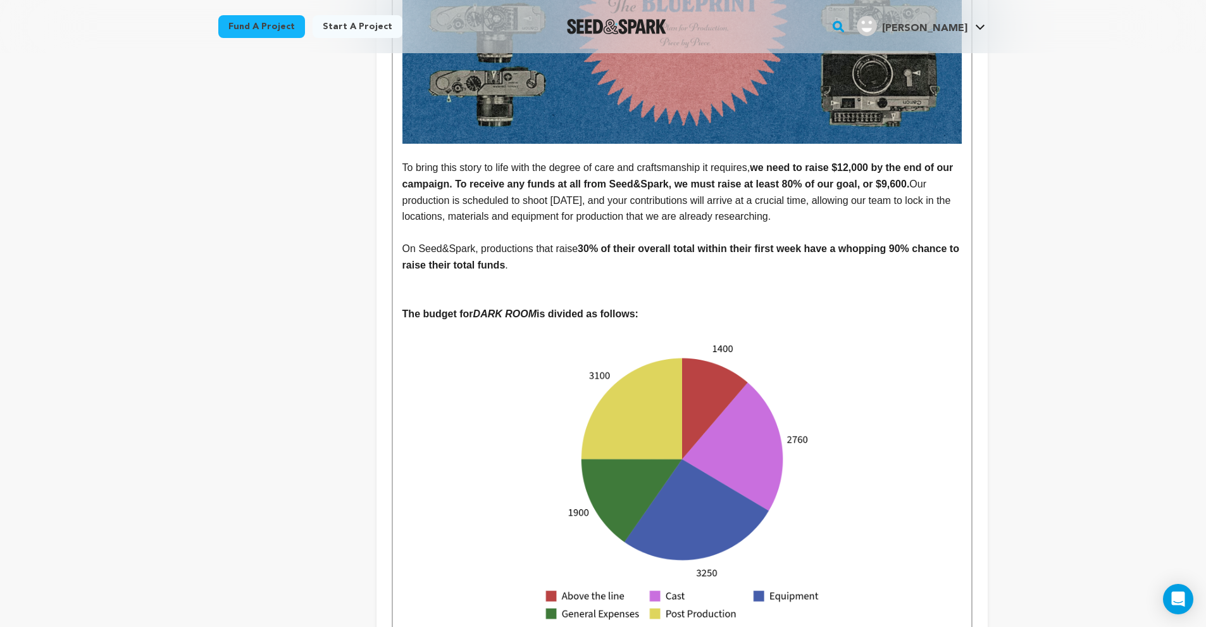
scroll to position [2826, 0]
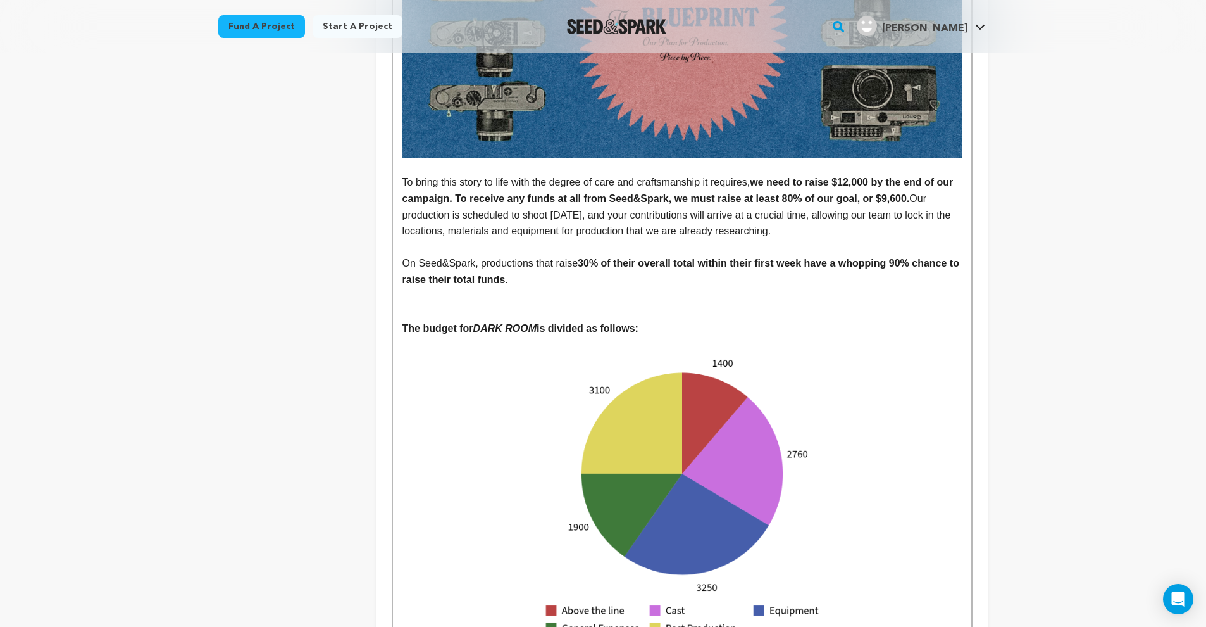
drag, startPoint x: 401, startPoint y: 127, endPoint x: 928, endPoint y: 223, distance: 535.4
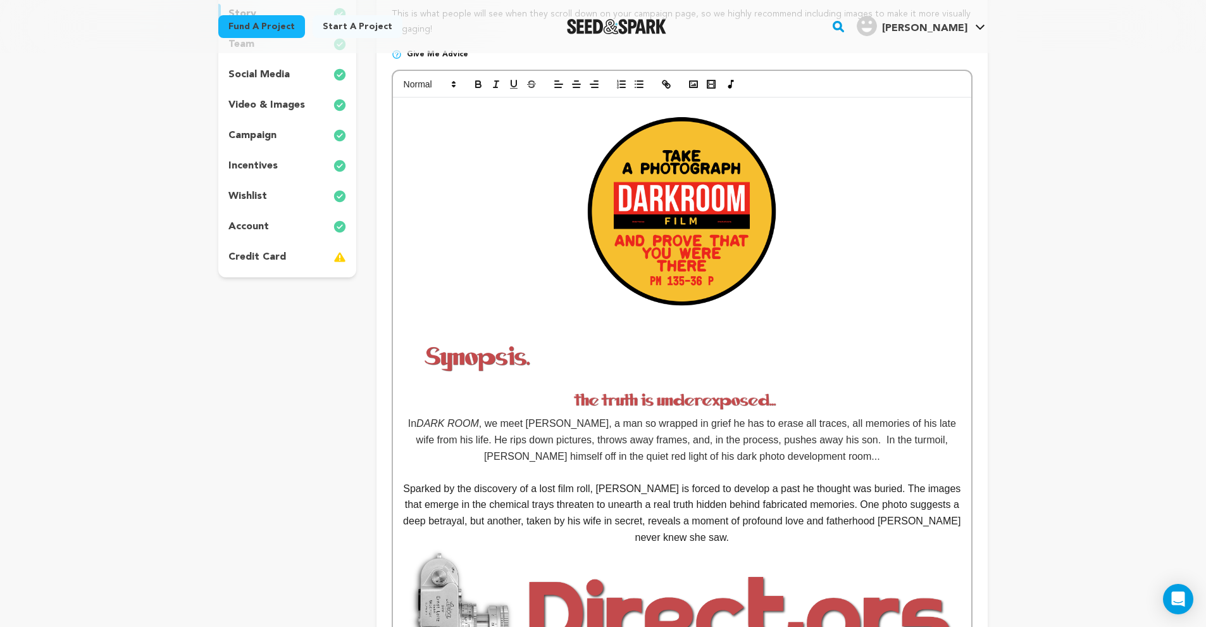
scroll to position [0, 0]
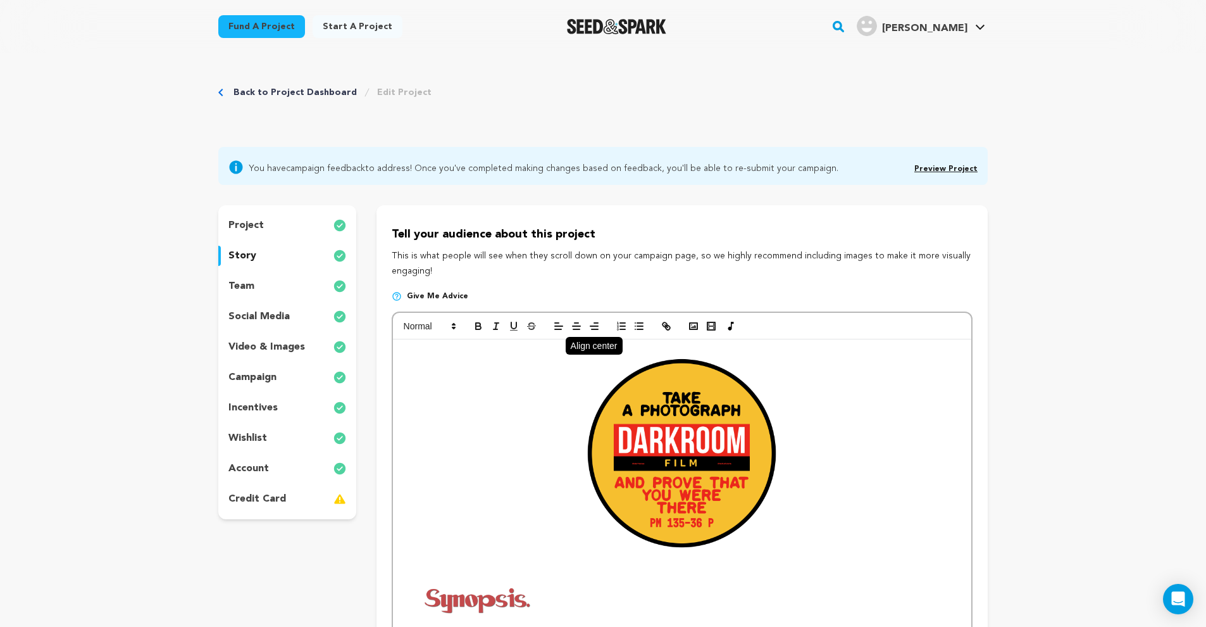
click at [581, 324] on icon "button" at bounding box center [576, 325] width 11 height 11
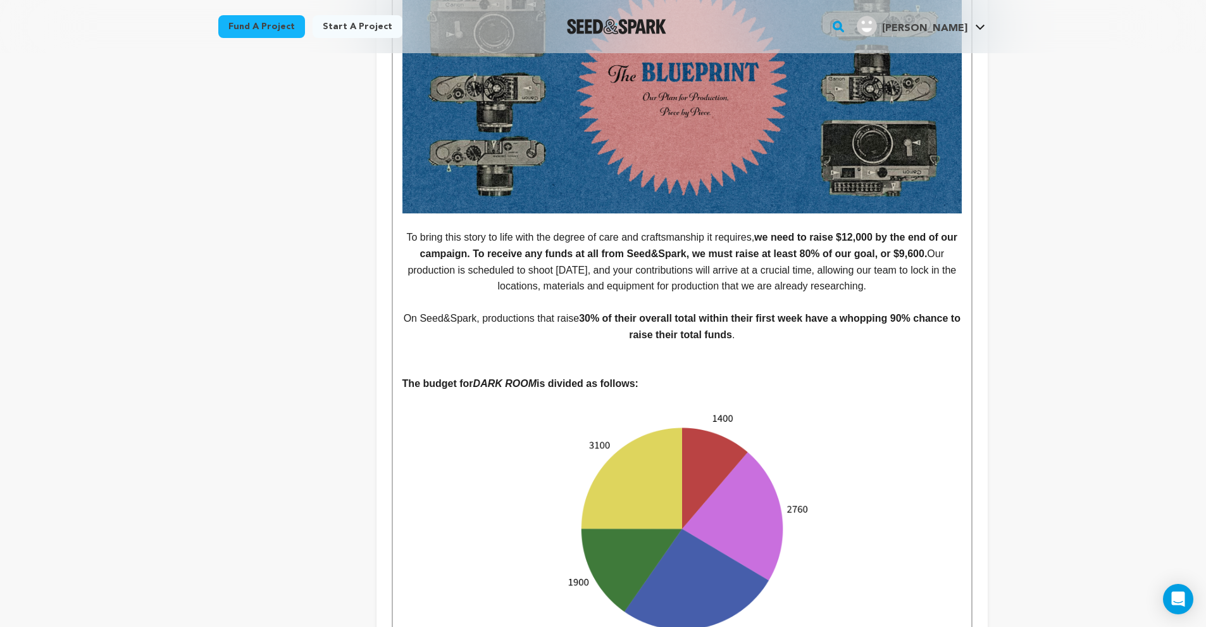
scroll to position [2865, 0]
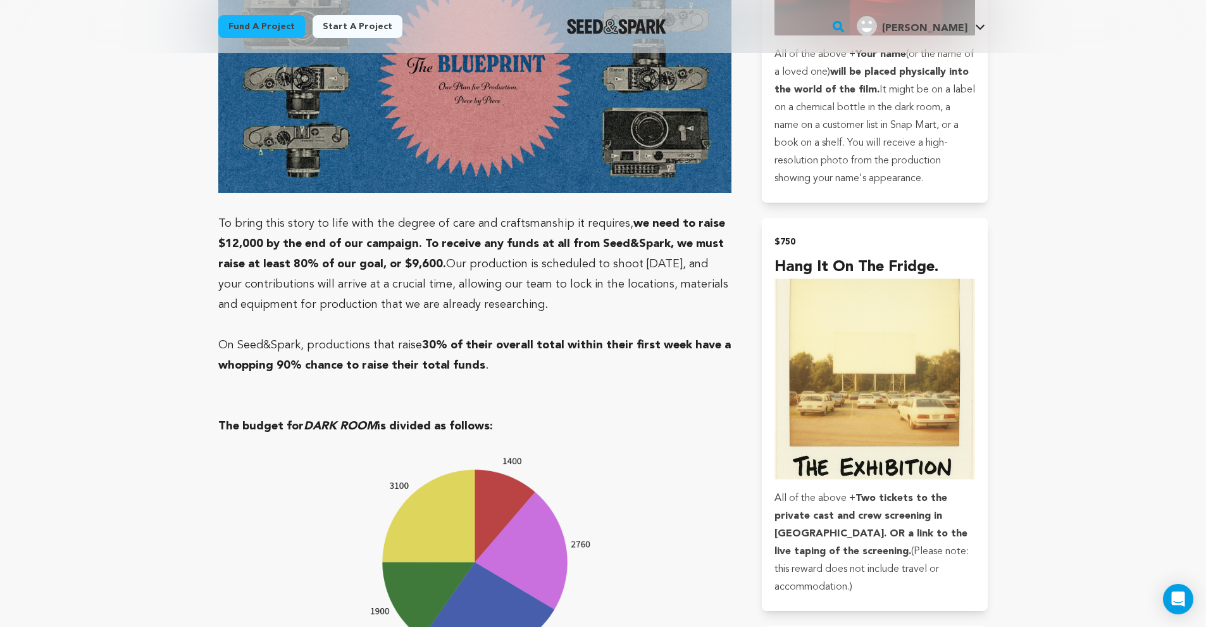
scroll to position [3629, 0]
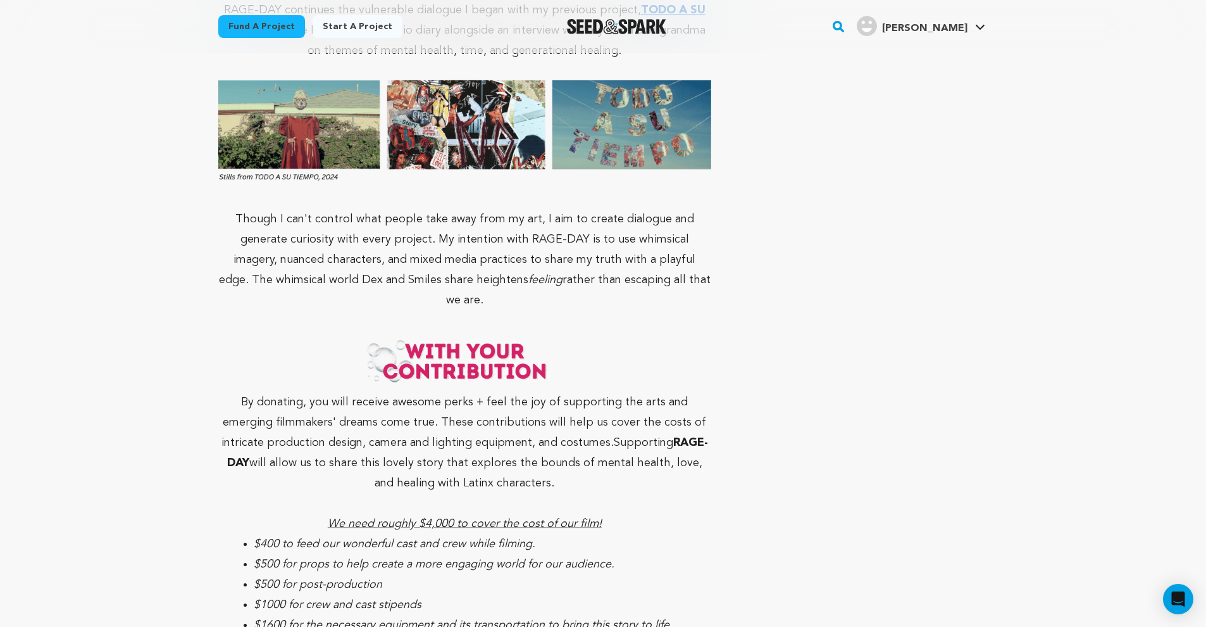
scroll to position [4415, 0]
